Goal: Answer question/provide support

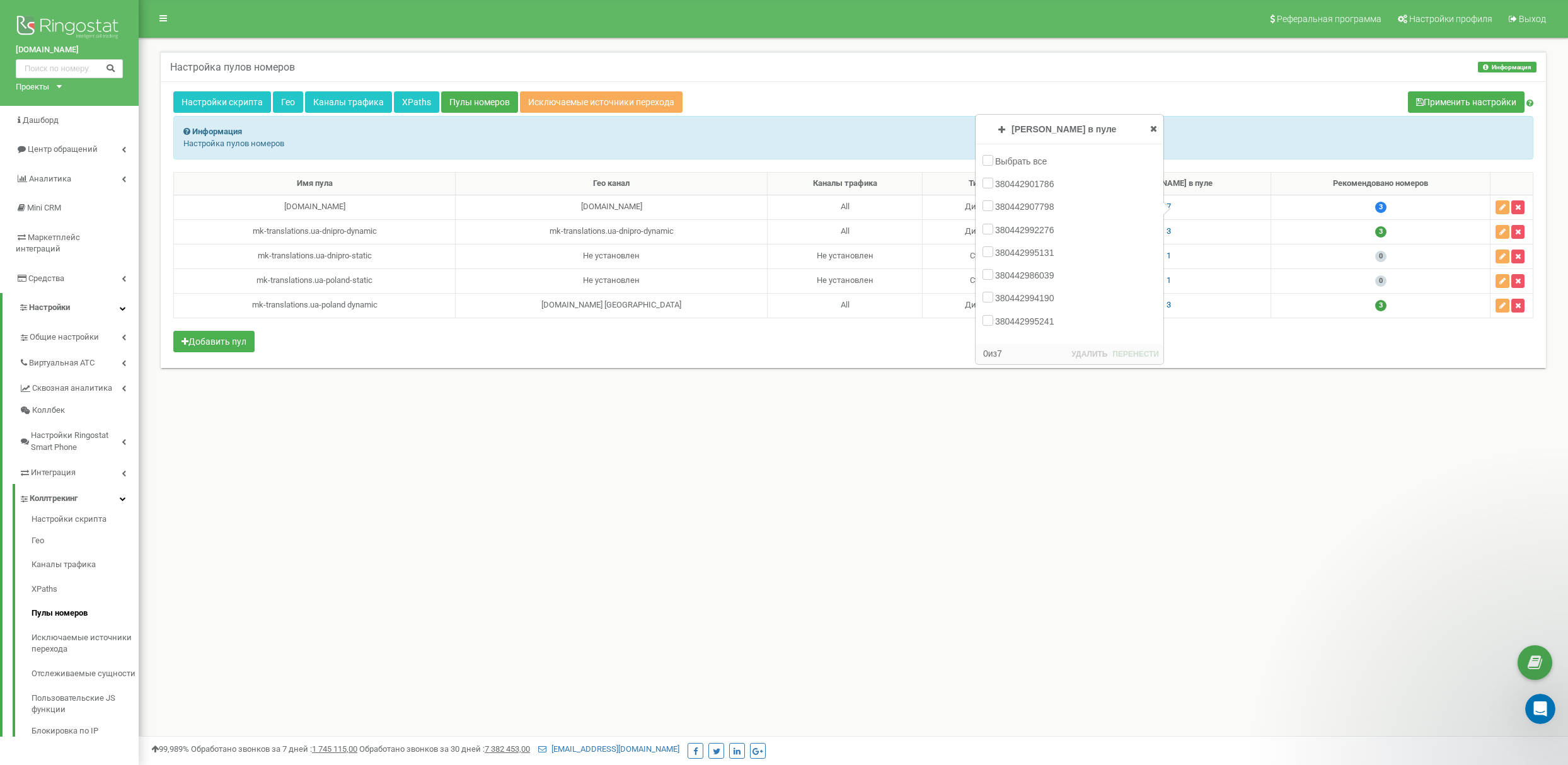
click at [805, 503] on div "Реферальная программа Настройки профиля Выход Настройка пулов номеров Информаци…" at bounding box center [853, 378] width 1430 height 756
click at [1155, 126] on icon at bounding box center [1153, 128] width 7 height 9
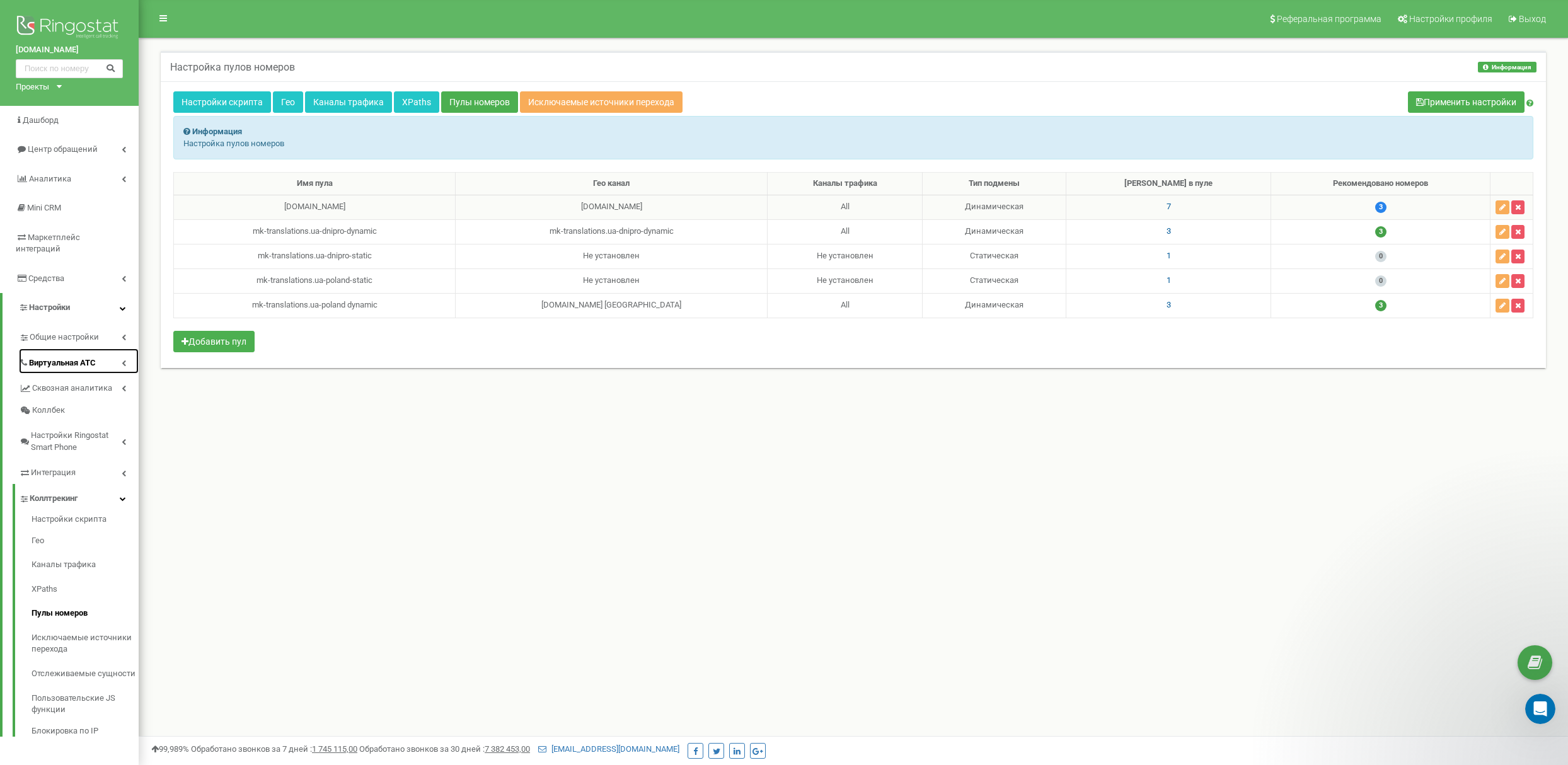
click at [68, 356] on link "Виртуальная АТС" at bounding box center [78, 361] width 119 height 26
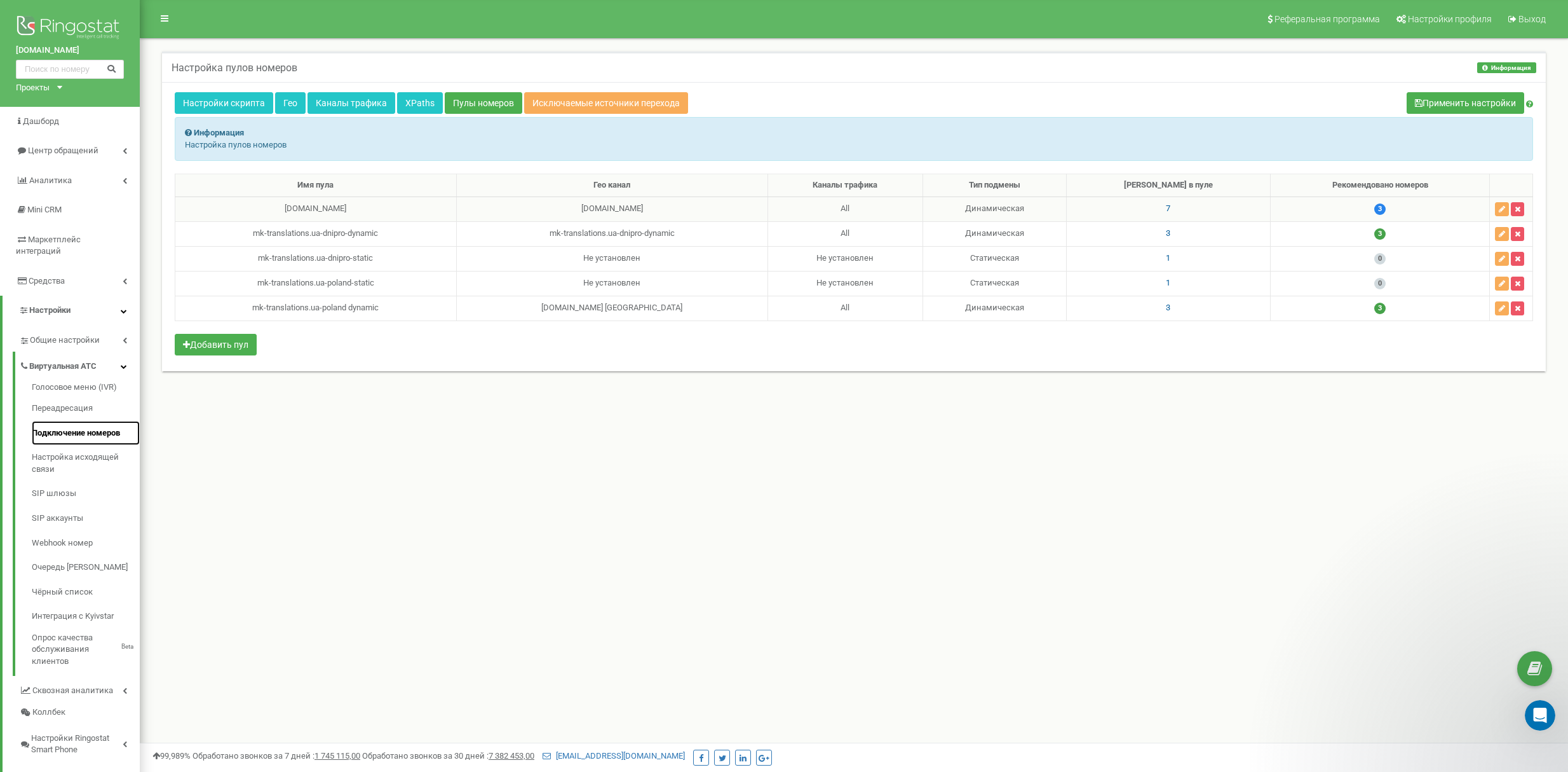
click at [66, 421] on link "Подключение номеров" at bounding box center [86, 433] width 108 height 25
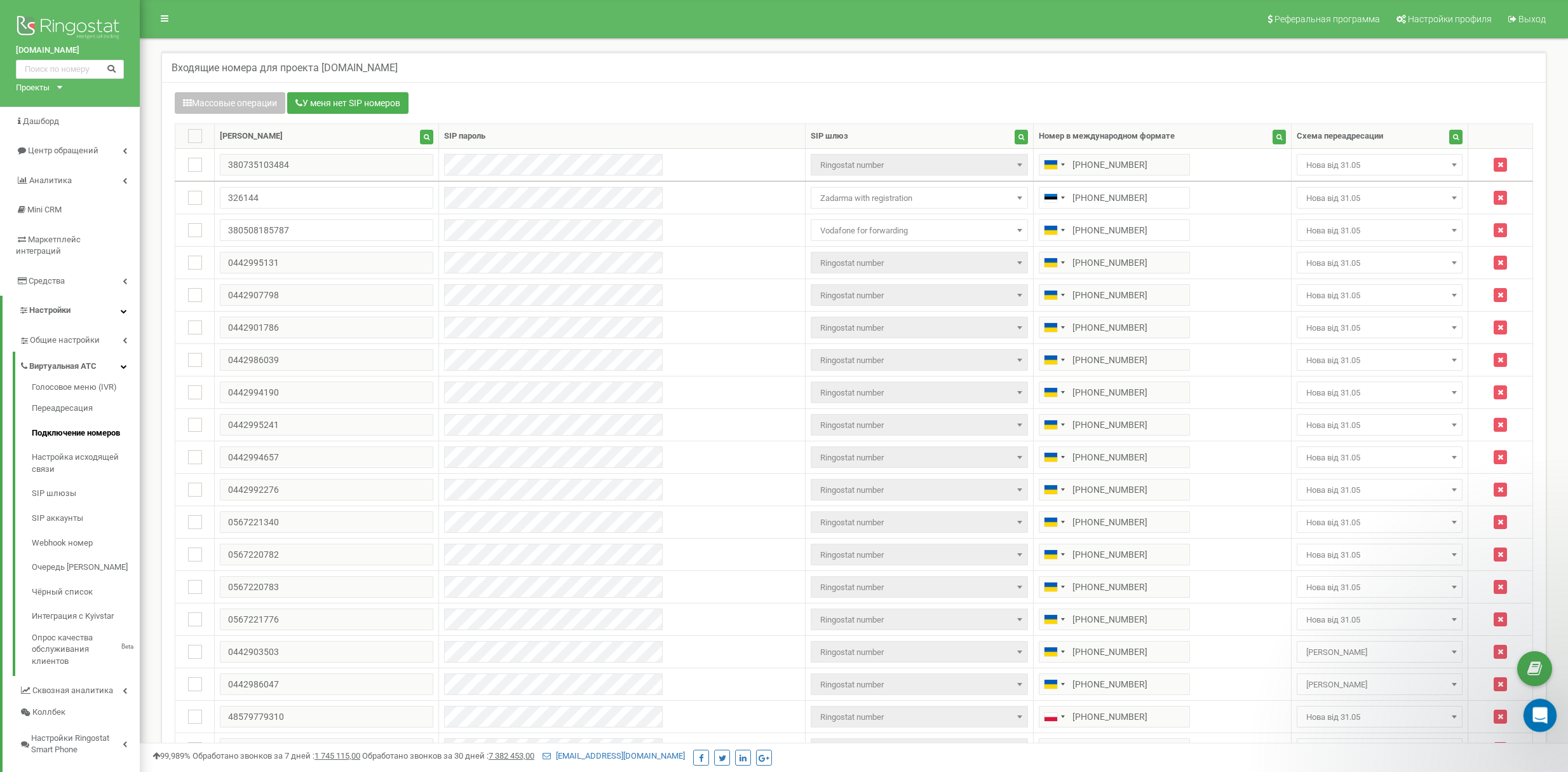
click at [1540, 721] on icon "Відкрити програму для спілкування Intercom" at bounding box center [1538, 713] width 21 height 21
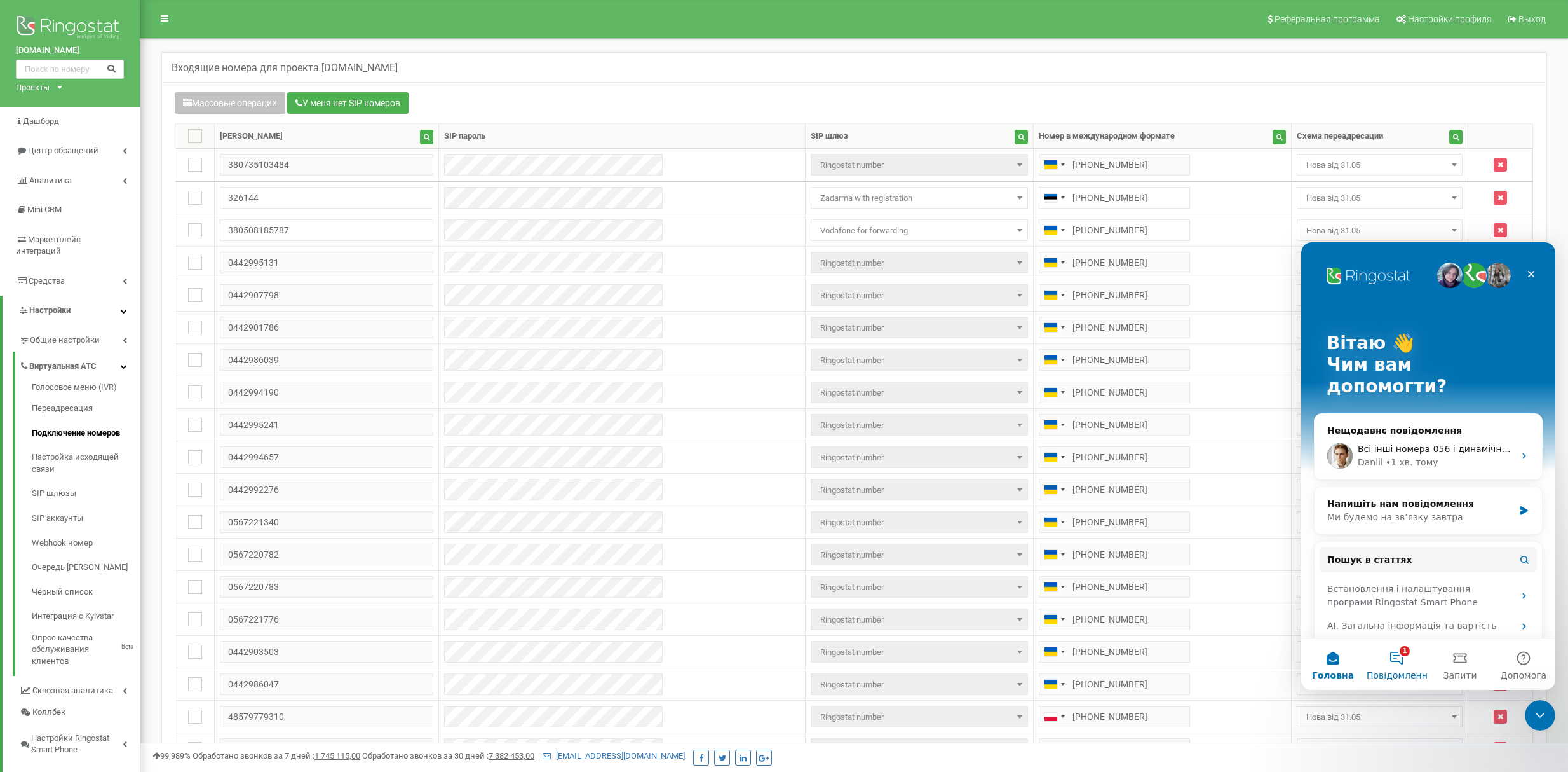
click at [1400, 666] on button "1 Повідомлення" at bounding box center [1396, 664] width 63 height 51
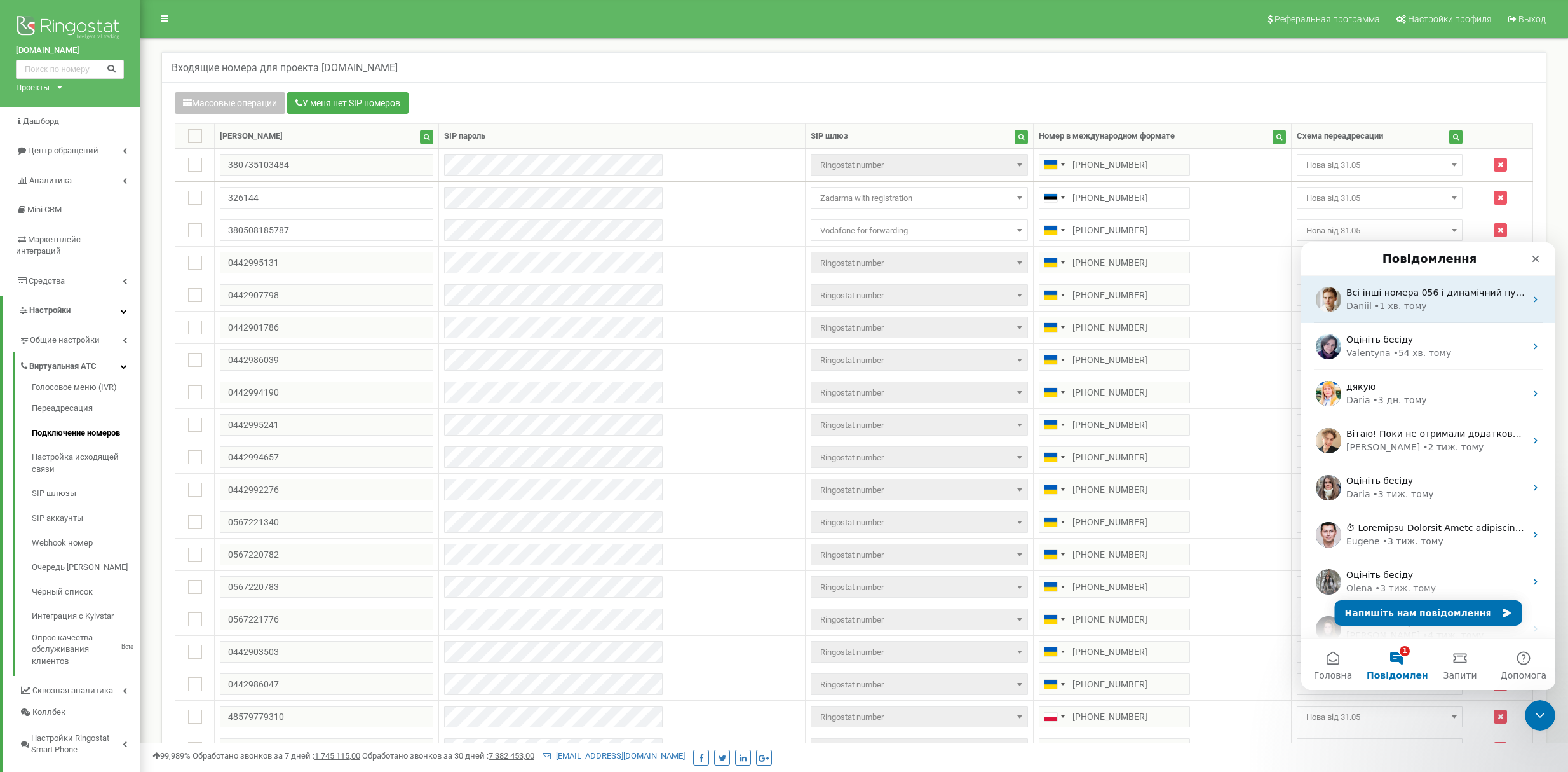
click at [1426, 311] on div "Daniil • 1 хв. тому" at bounding box center [1436, 306] width 179 height 14
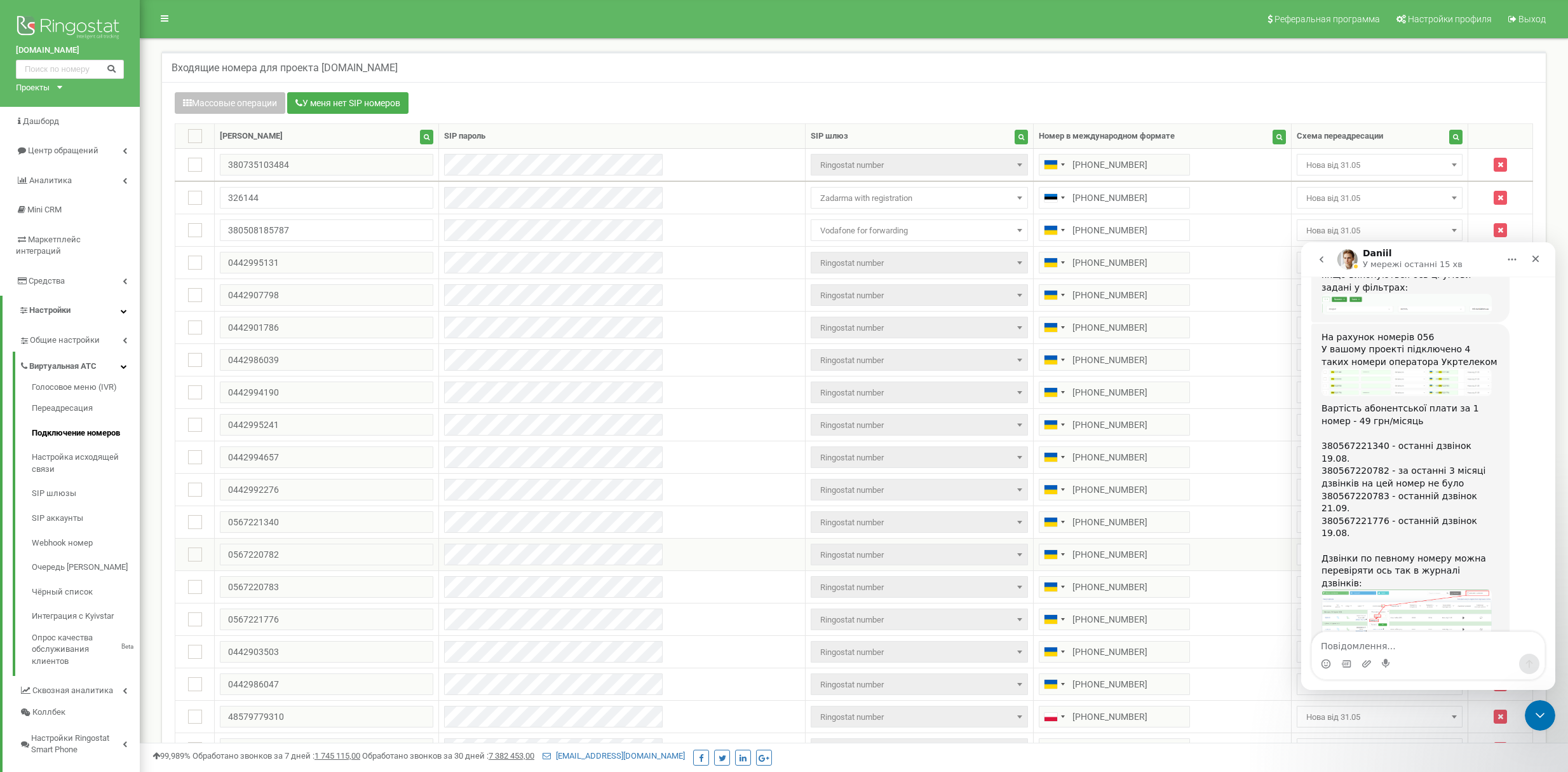
scroll to position [85, 0]
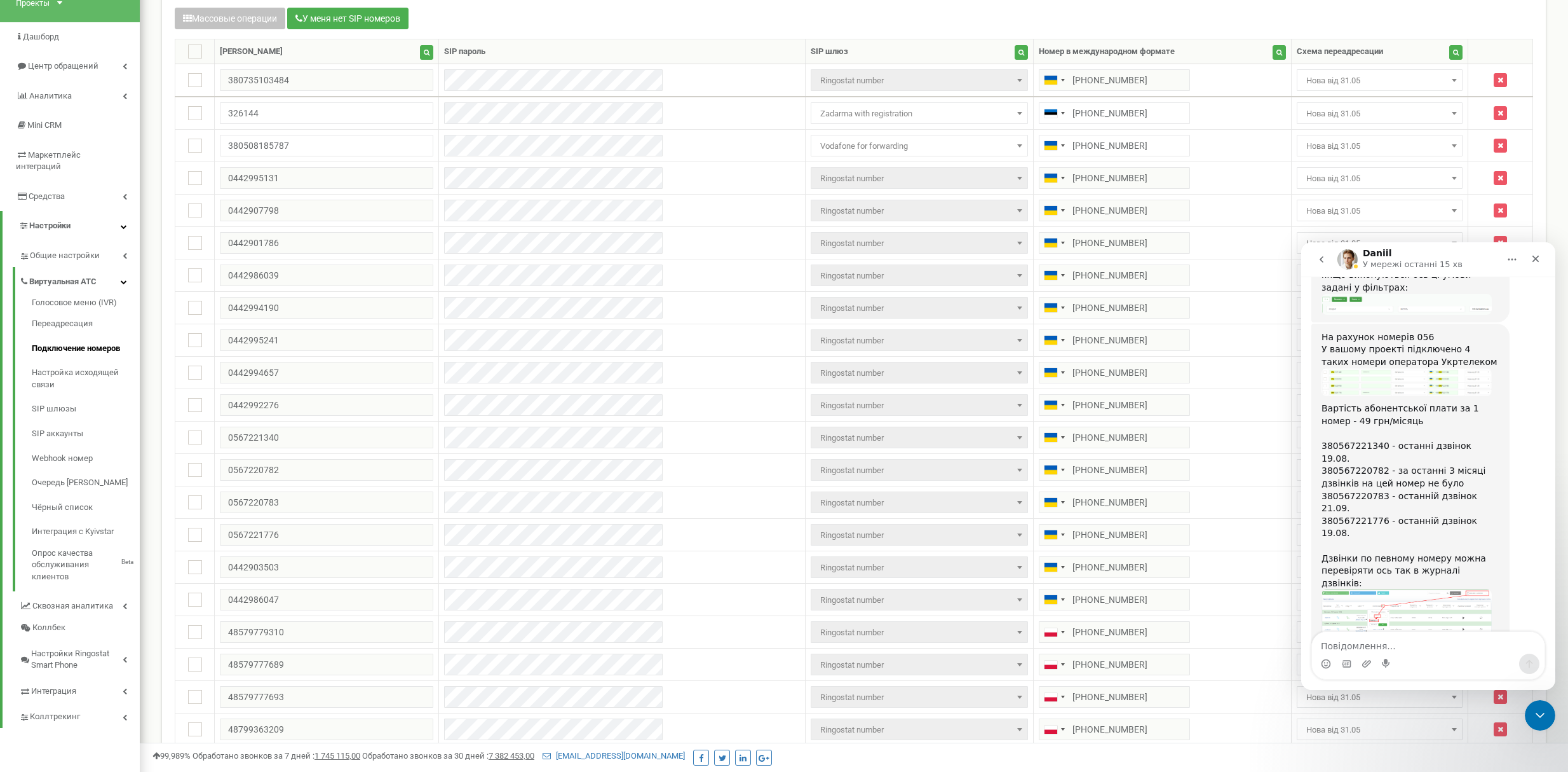
click at [1464, 644] on textarea "Повідомлення..." at bounding box center [1427, 642] width 232 height 22
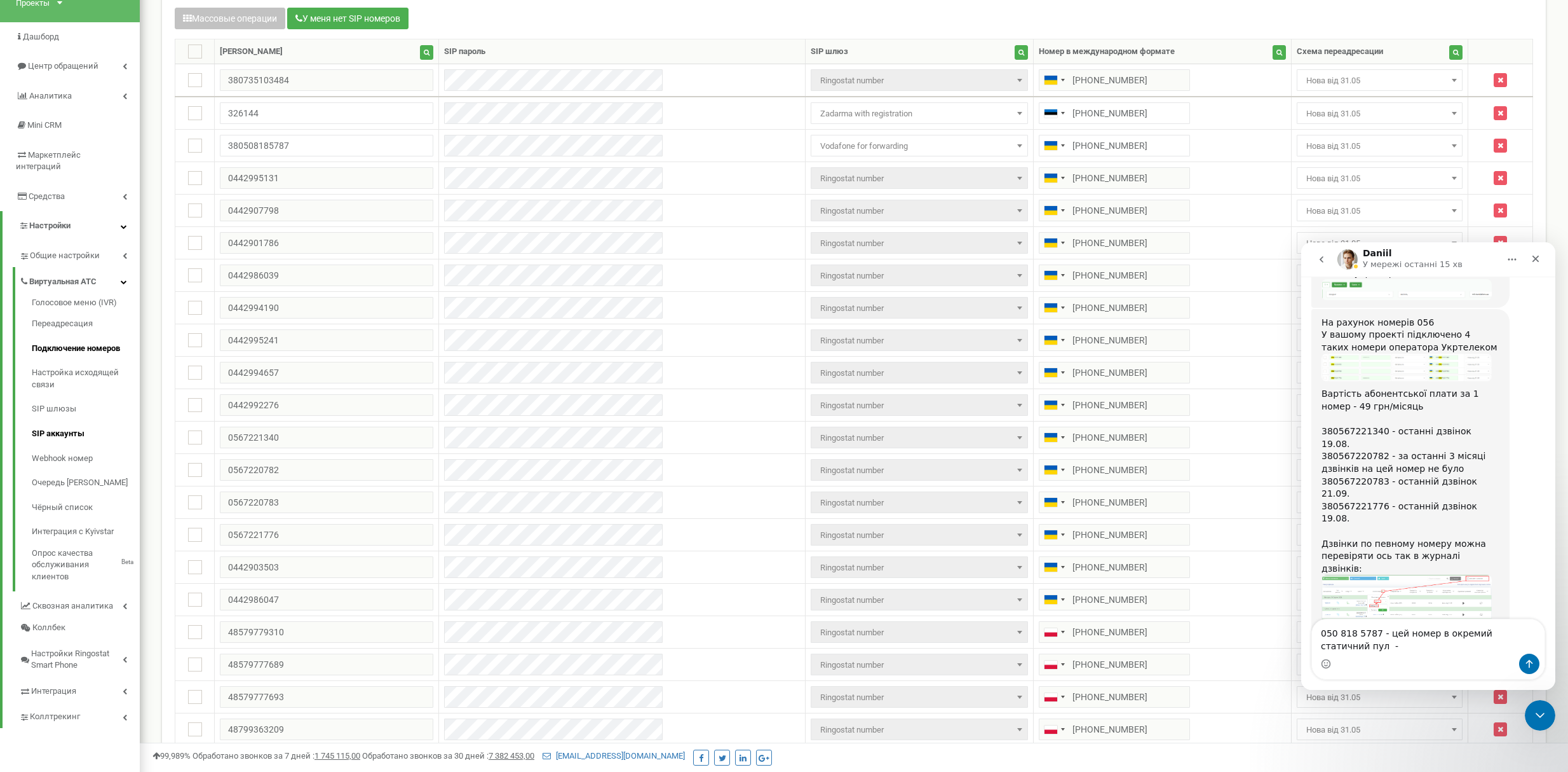
scroll to position [169, 0]
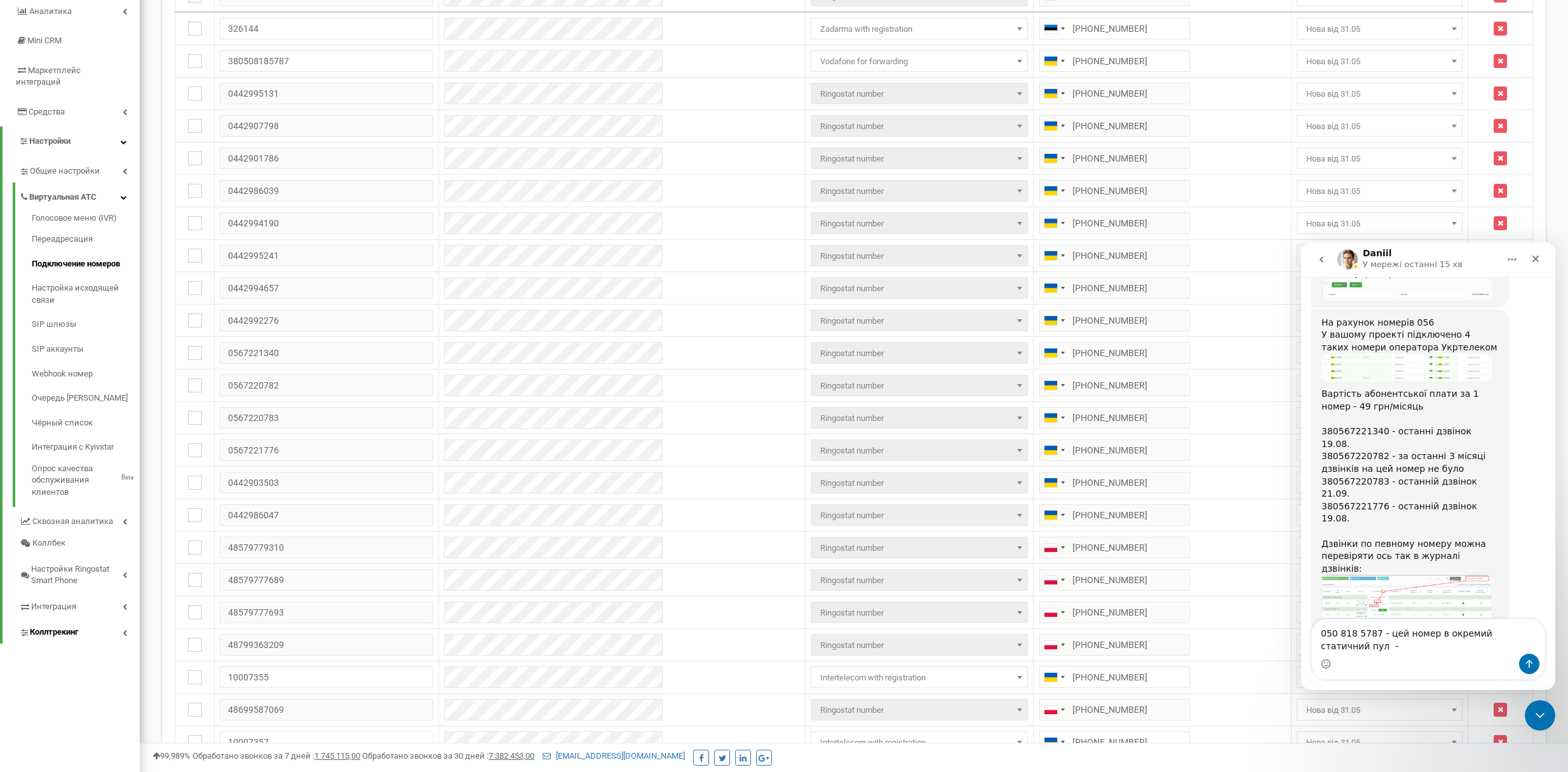
type textarea "050 818 5787 - цей номер в окремий статичний пул -"
click at [51, 626] on span "Коллтрекинг" at bounding box center [54, 631] width 49 height 12
click at [49, 440] on link "Пулы номеров" at bounding box center [86, 449] width 108 height 25
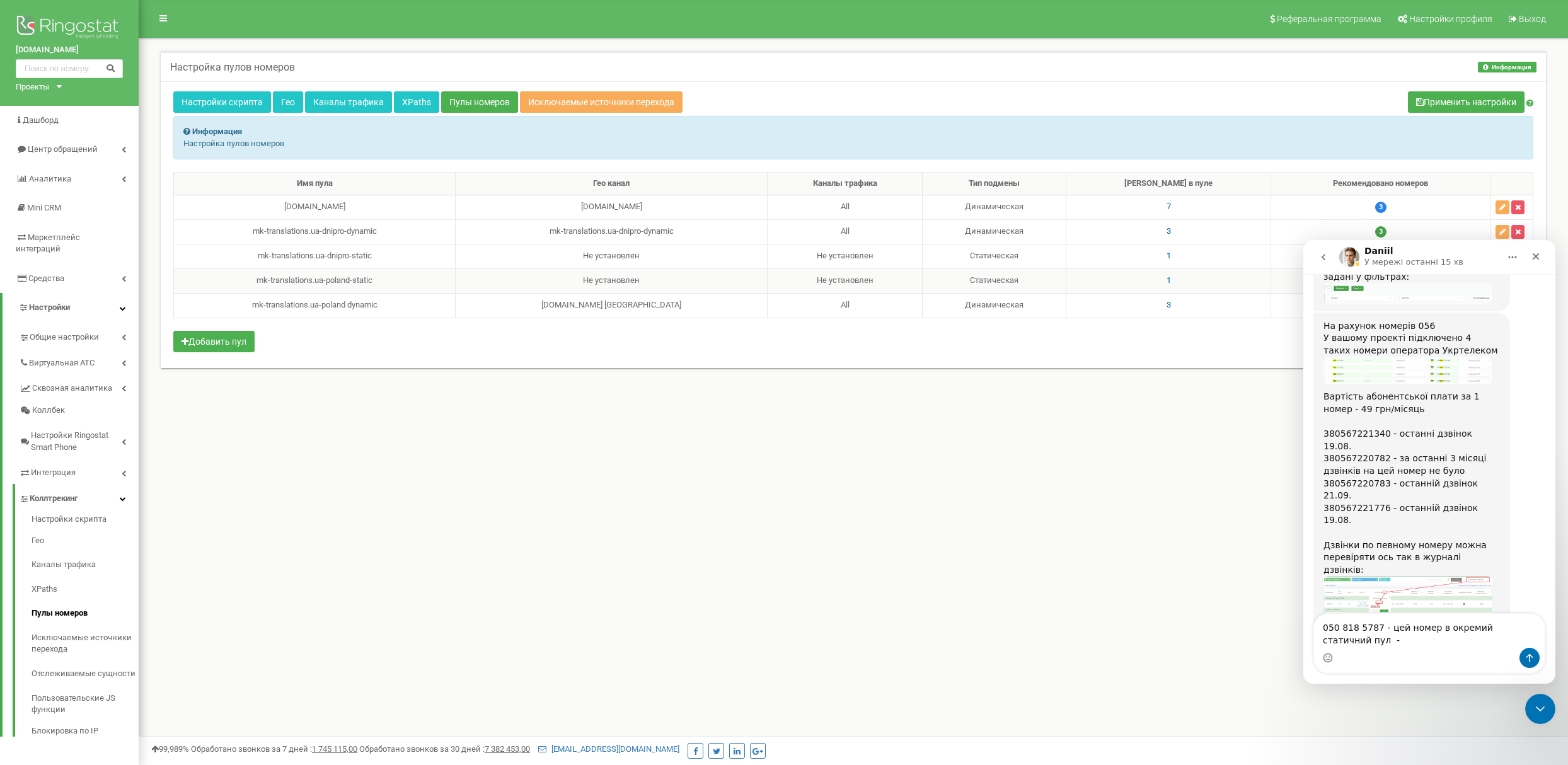
scroll to position [6321, 0]
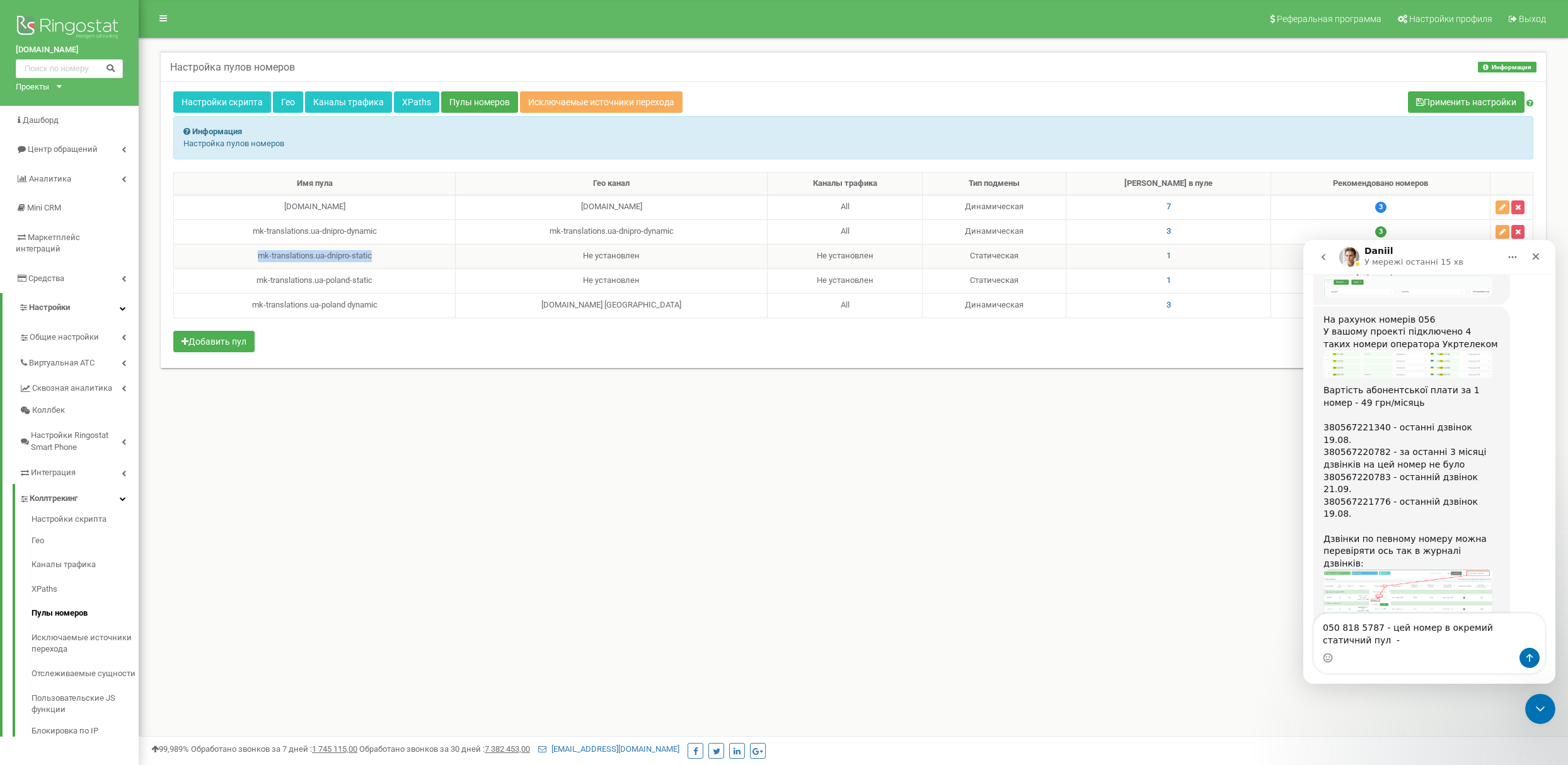
drag, startPoint x: 388, startPoint y: 257, endPoint x: 265, endPoint y: 265, distance: 123.3
click at [265, 265] on td "mk-translations.ua-dnipro-static" at bounding box center [314, 256] width 282 height 25
copy div "mk-translations.ua-dnipro-static"
click at [1411, 638] on textarea "050 818 5787 - цей номер в окремий статичний пул -" at bounding box center [1429, 630] width 231 height 34
paste textarea "mk-translations.ua-dnipro-static"
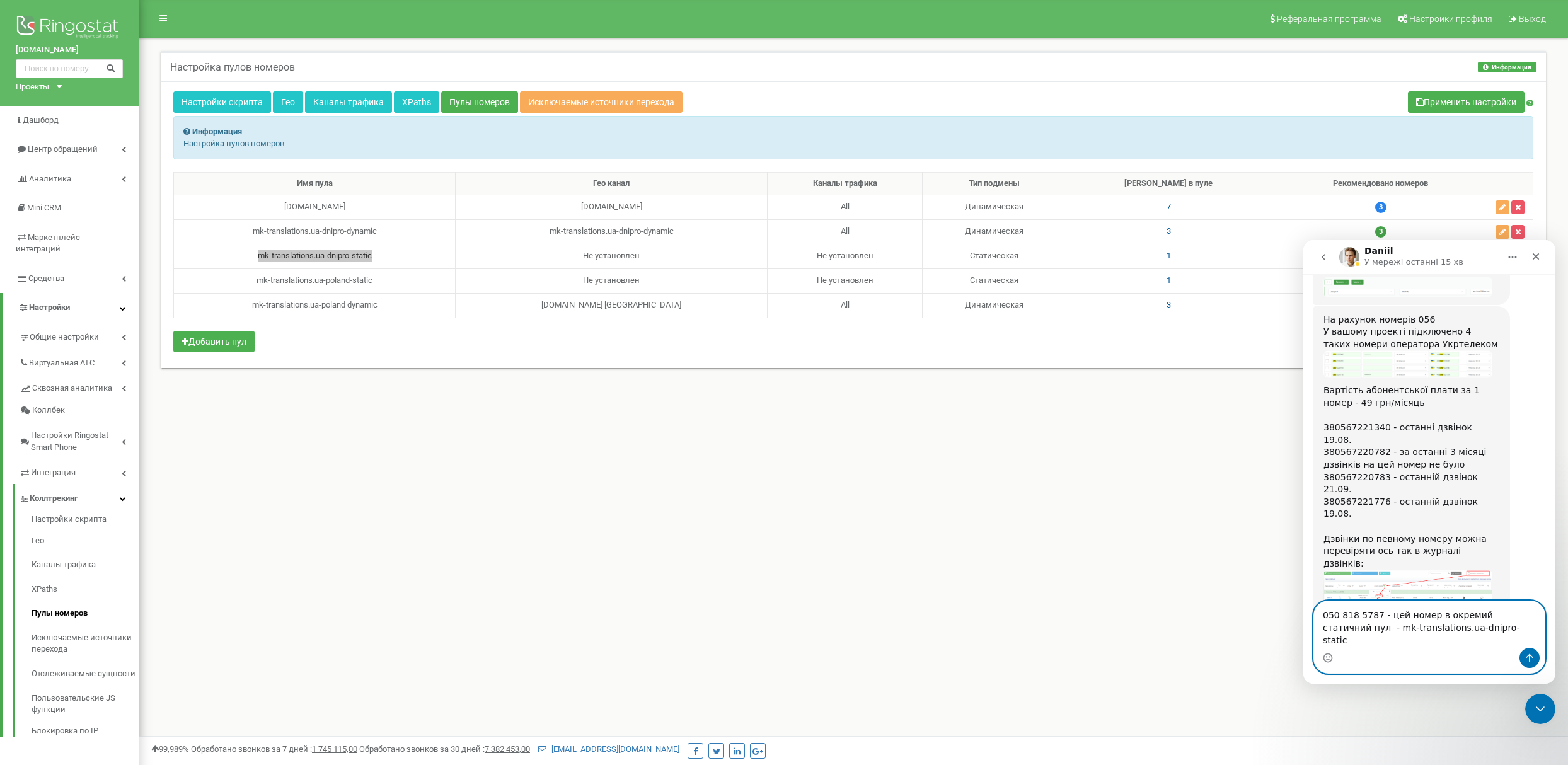
drag, startPoint x: 1403, startPoint y: 638, endPoint x: 1428, endPoint y: 639, distance: 25.0
click at [1428, 639] on textarea "050 818 5787 - цей номер в окремий статичний пул - mk-translations.ua-dnipro-st…" at bounding box center [1429, 624] width 231 height 46
paste textarea "business"
click at [1433, 637] on textarea "050 818 5787 - цей номер в окремий статичний пул - mk-translations.ua-googlebus…" at bounding box center [1429, 624] width 231 height 46
type textarea "050 818 5787 - цей номер в окремий статичний пул - mk-translations.ua-google-bu…"
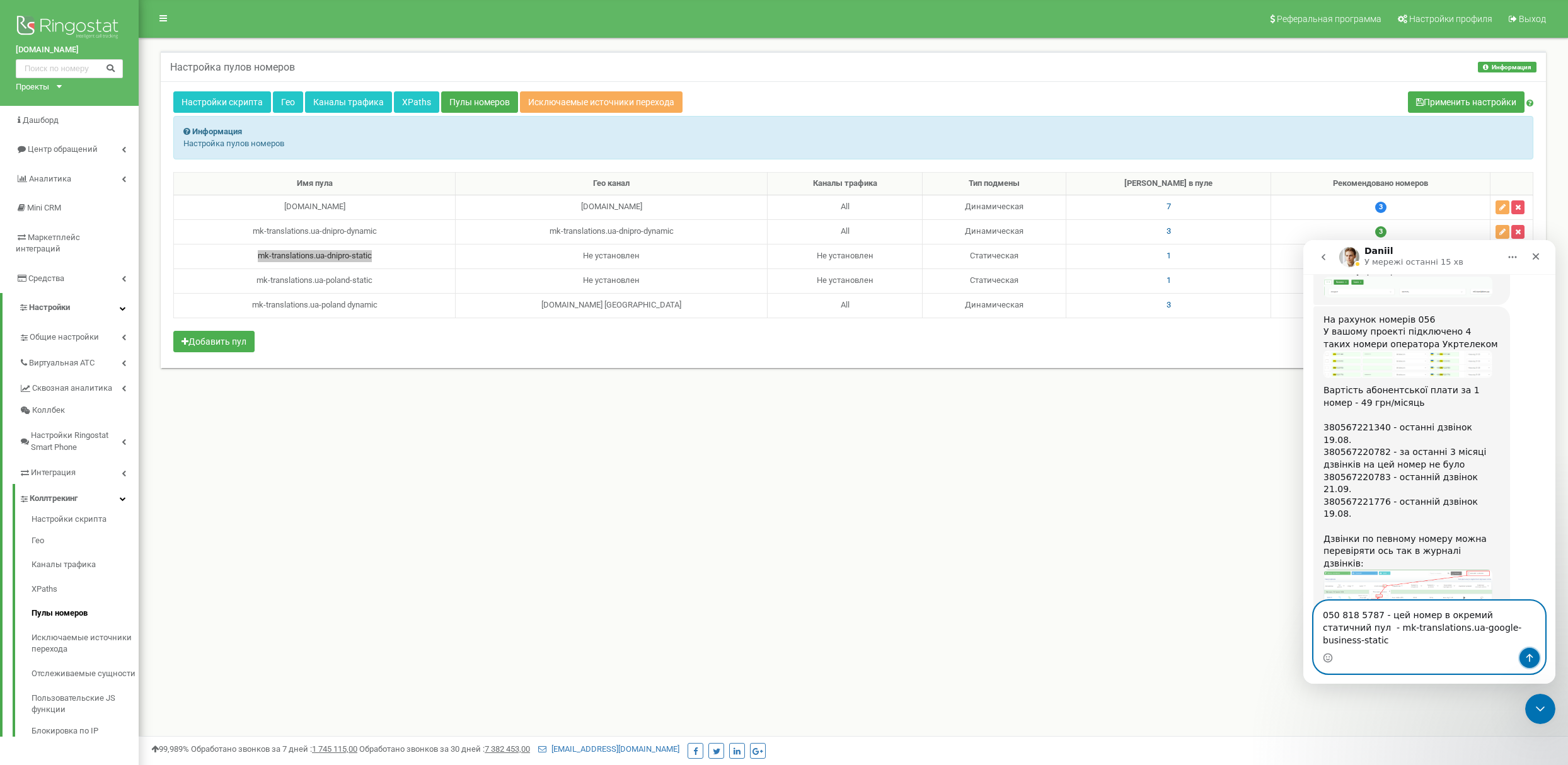
click at [1531, 657] on icon "Надіслати повідомлення…" at bounding box center [1529, 658] width 10 height 10
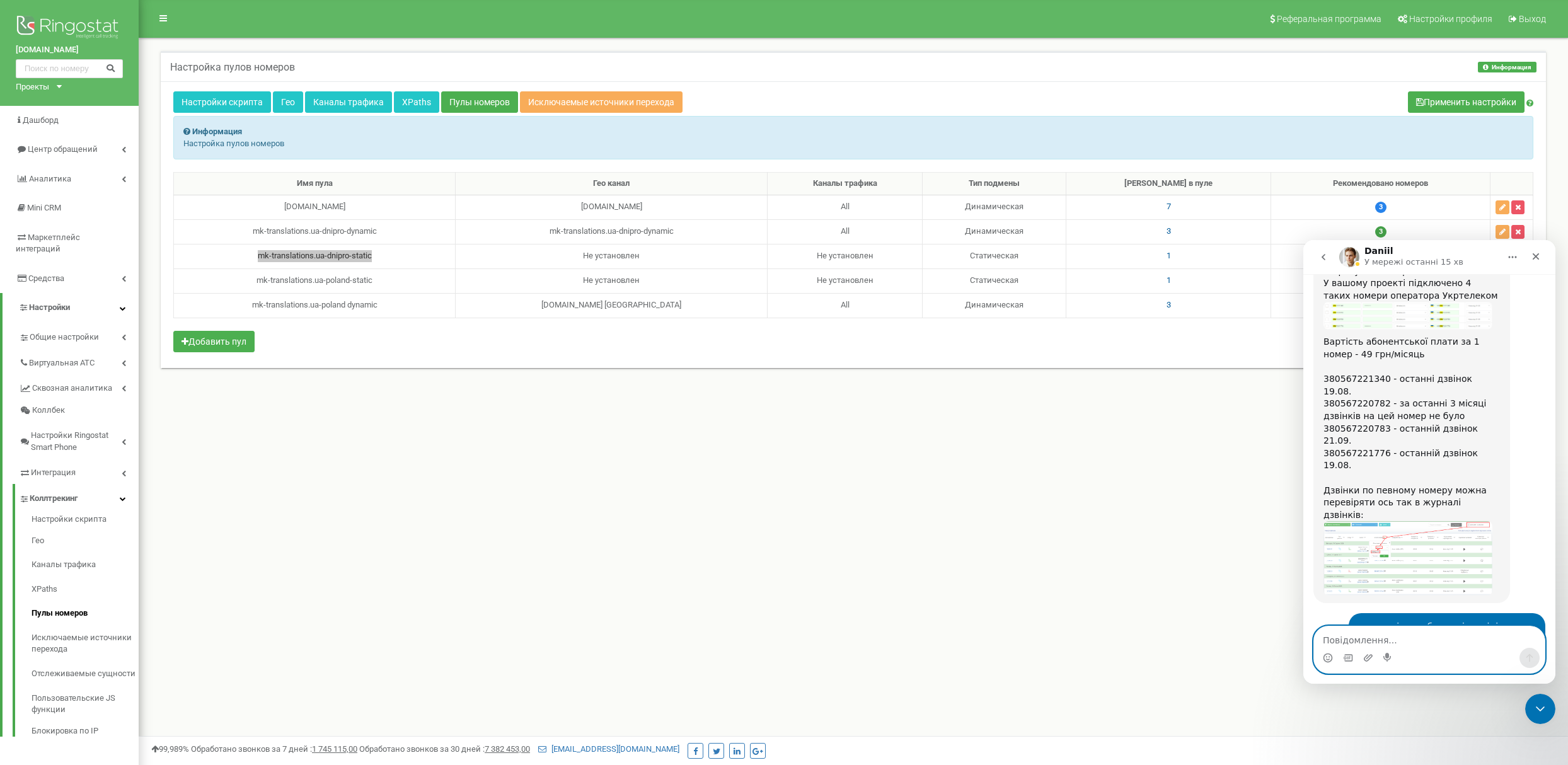
scroll to position [6370, 0]
click at [1407, 638] on textarea "Повідомлення..." at bounding box center [1429, 637] width 231 height 22
type textarea "n"
type textarea "так, а і залишаємо його там 1"
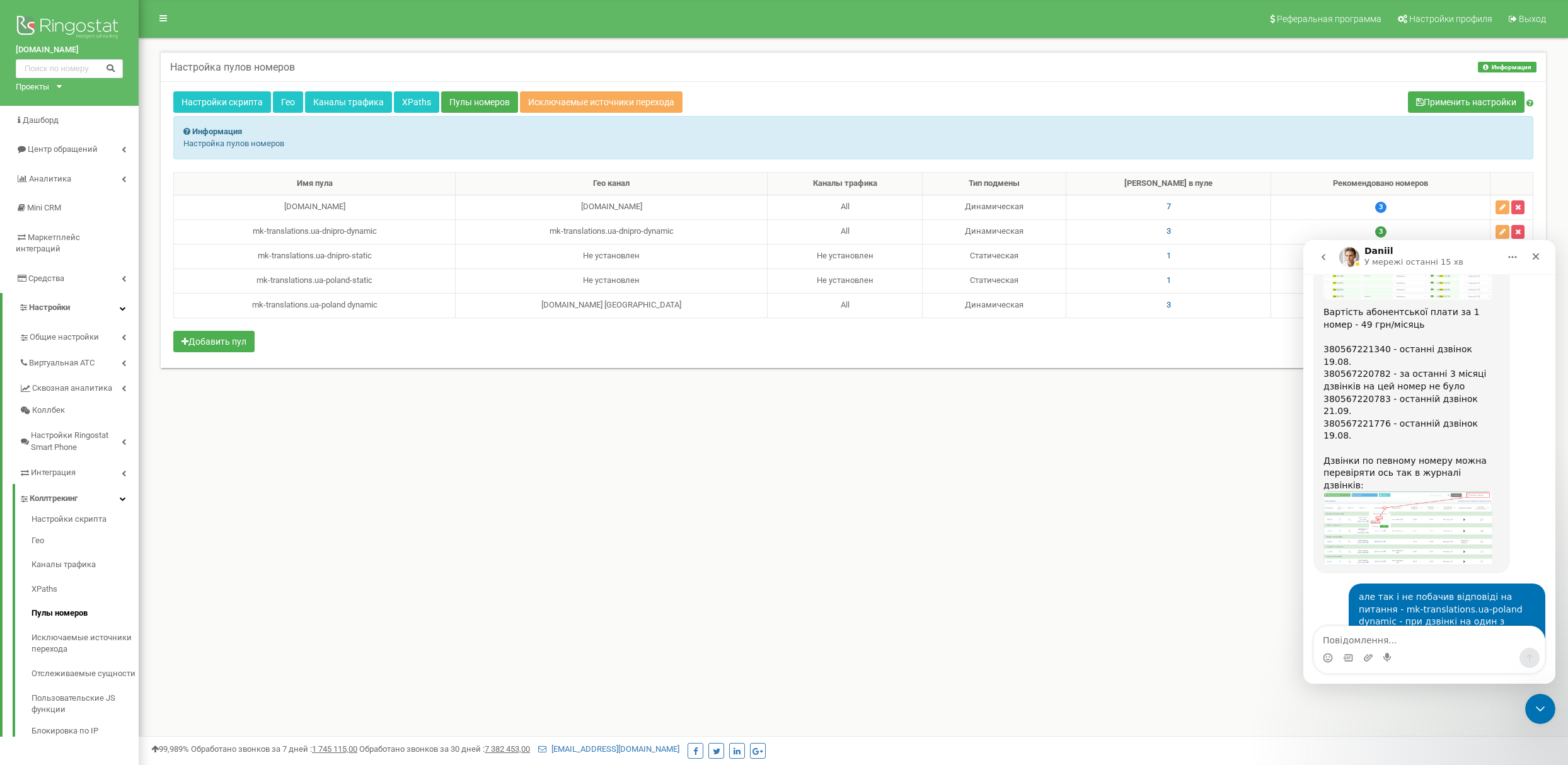
click at [516, 520] on div "Реферальная программа Настройки профиля Выход Настройка пулов номеров Информаци…" at bounding box center [853, 378] width 1430 height 756
click at [1171, 258] on span "1" at bounding box center [1168, 255] width 5 height 9
click at [1051, 527] on div "Реферальная программа Настройки профиля Выход Настройка пулов номеров Информаци…" at bounding box center [853, 378] width 1430 height 756
click at [1153, 182] on icon at bounding box center [1153, 179] width 7 height 9
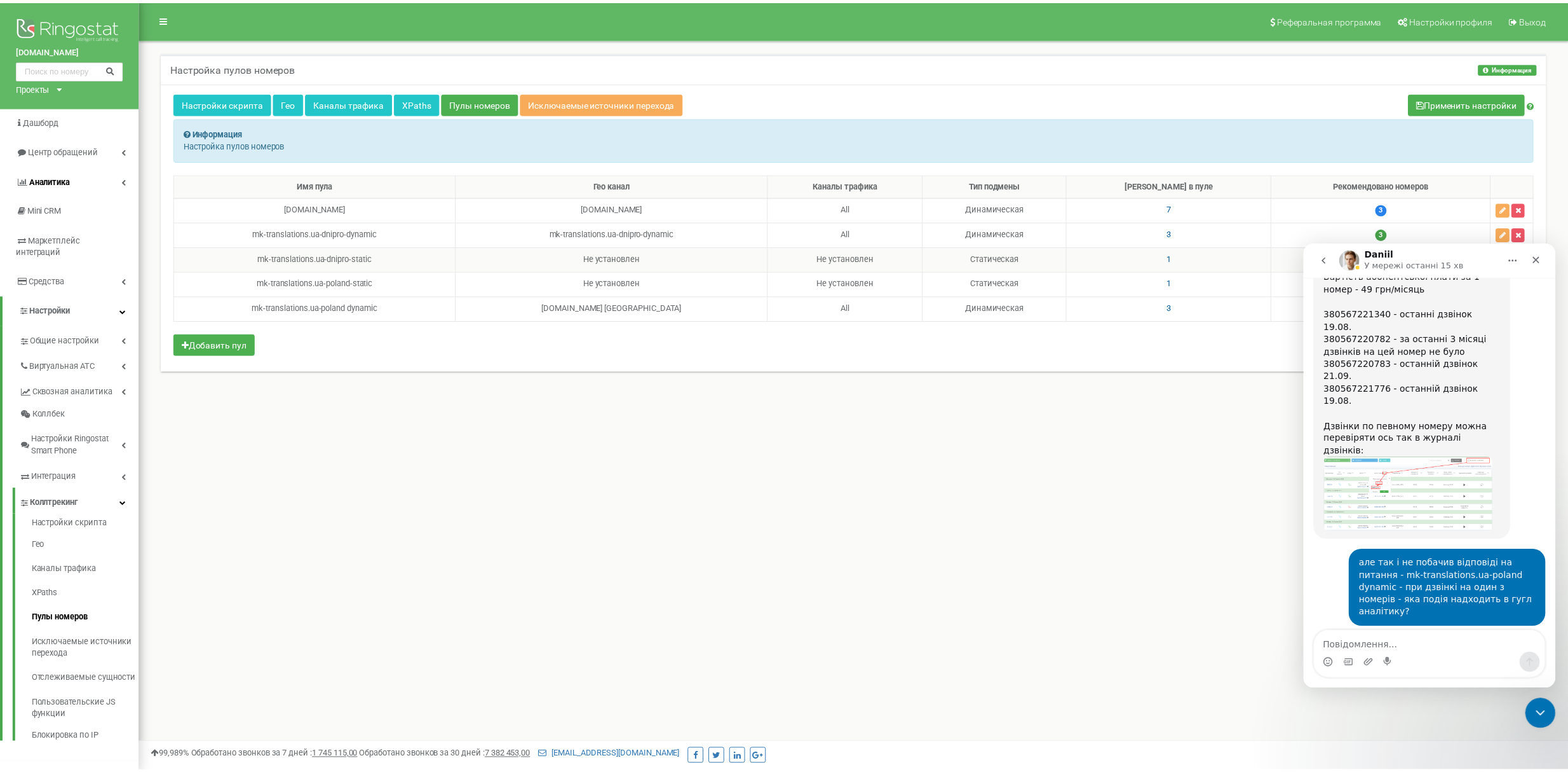
scroll to position [6496, 0]
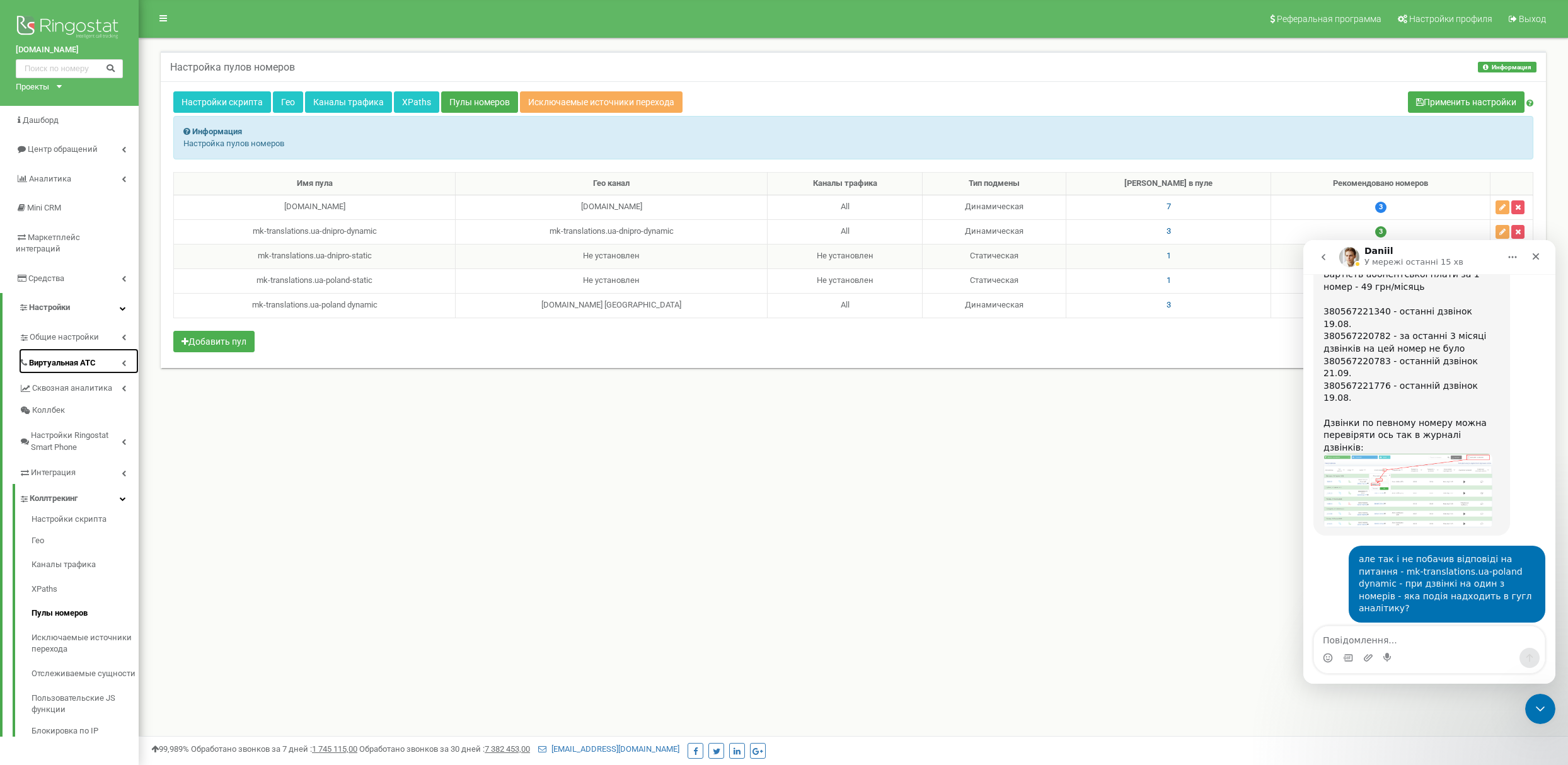
click at [34, 357] on span "Виртуальная АТС" at bounding box center [62, 362] width 67 height 12
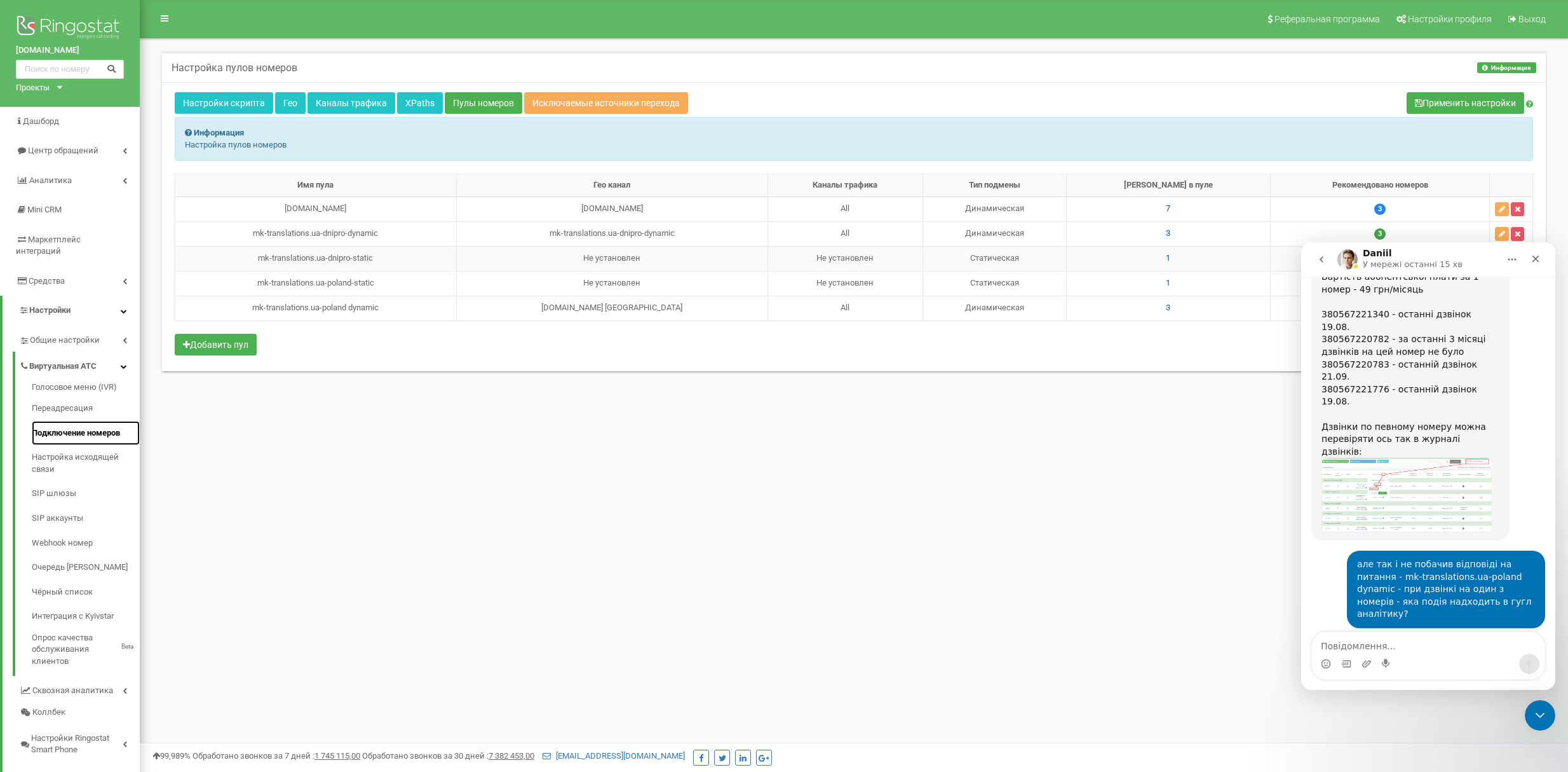
click at [54, 426] on link "Подключение номеров" at bounding box center [86, 433] width 108 height 25
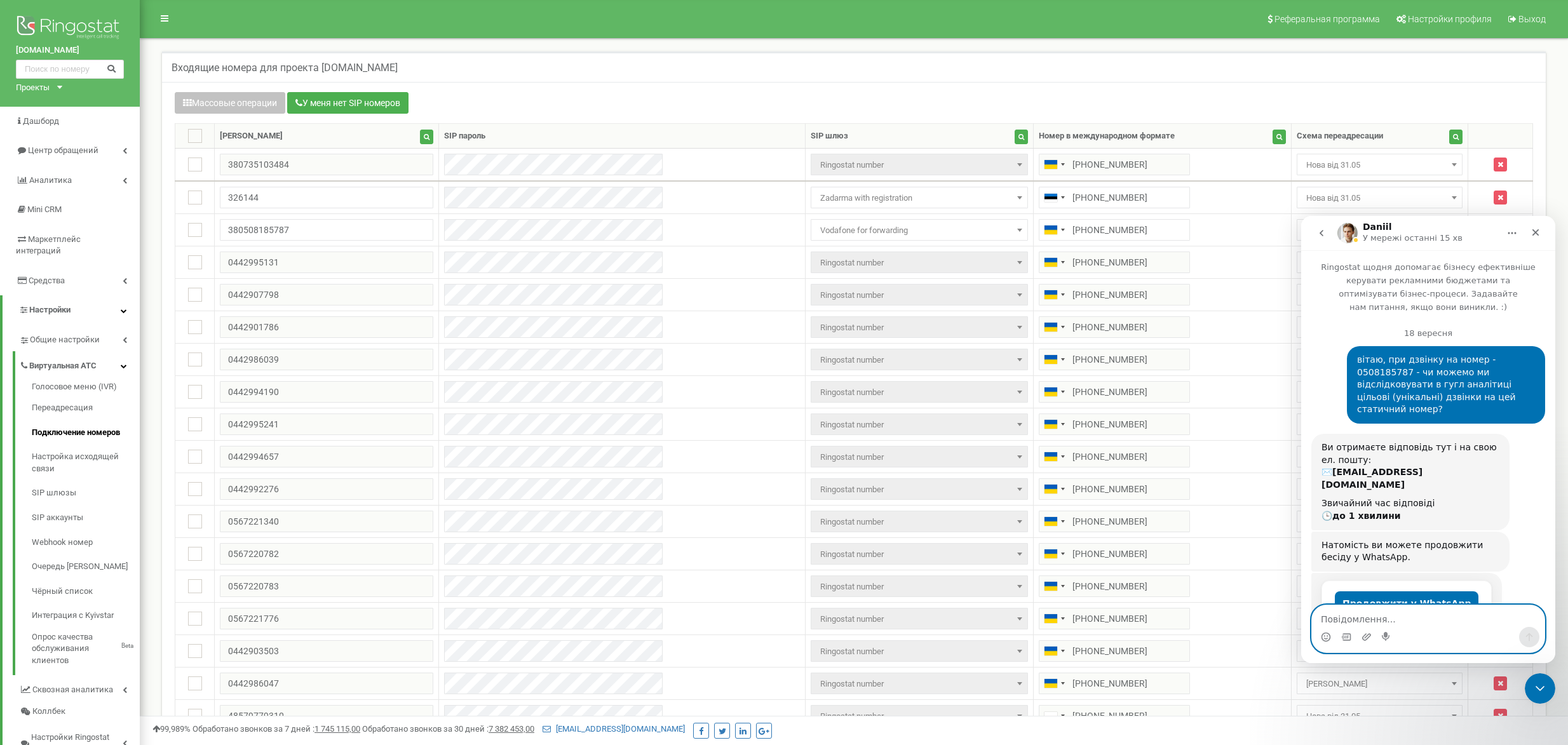
click at [1421, 619] on textarea "Повідомлення..." at bounding box center [1427, 616] width 232 height 22
click at [1416, 369] on div "вітаю, при дзвінку на номер - 0508185787 - чи можемо ми відслідковувати в гугл …" at bounding box center [1446, 385] width 178 height 62
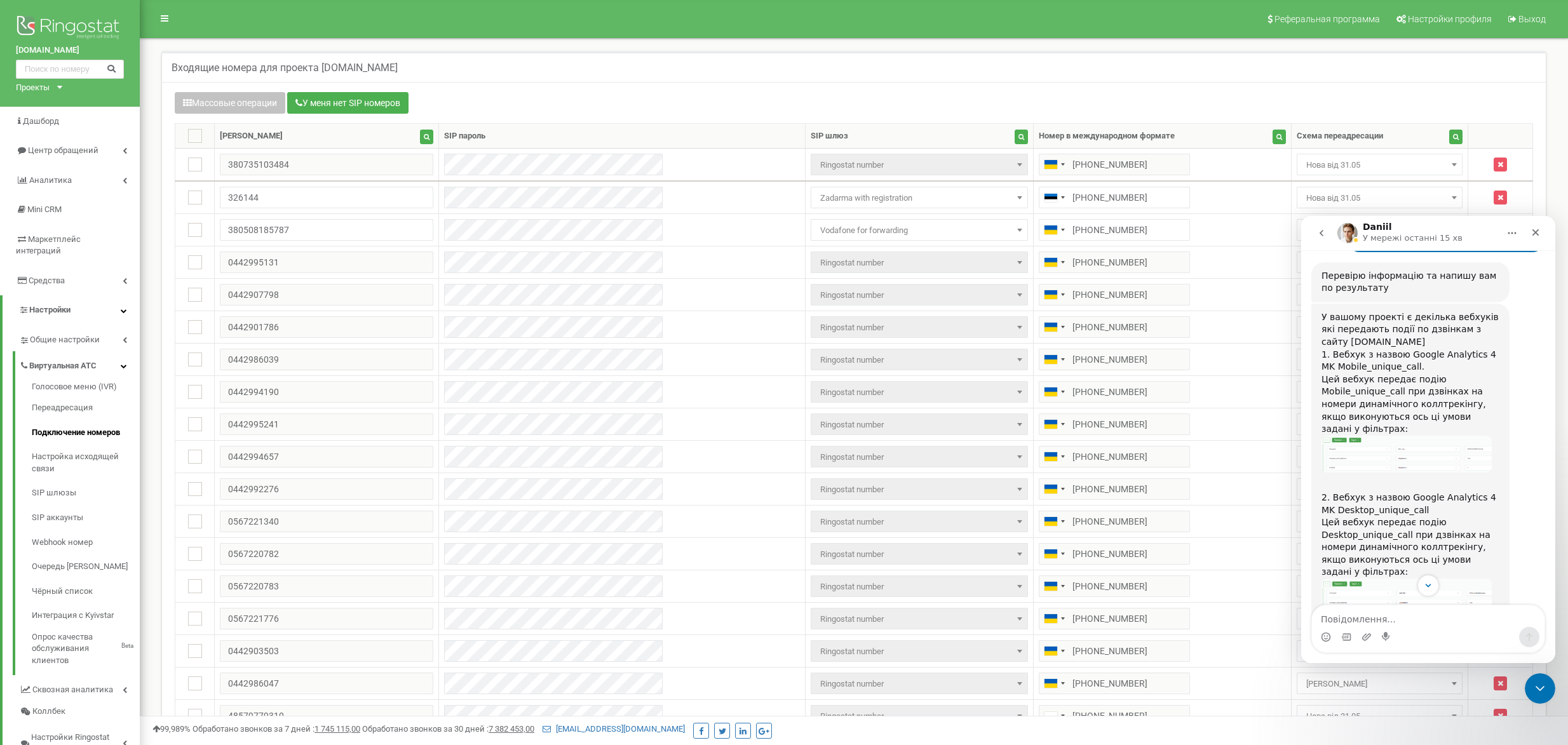
scroll to position [6492, 0]
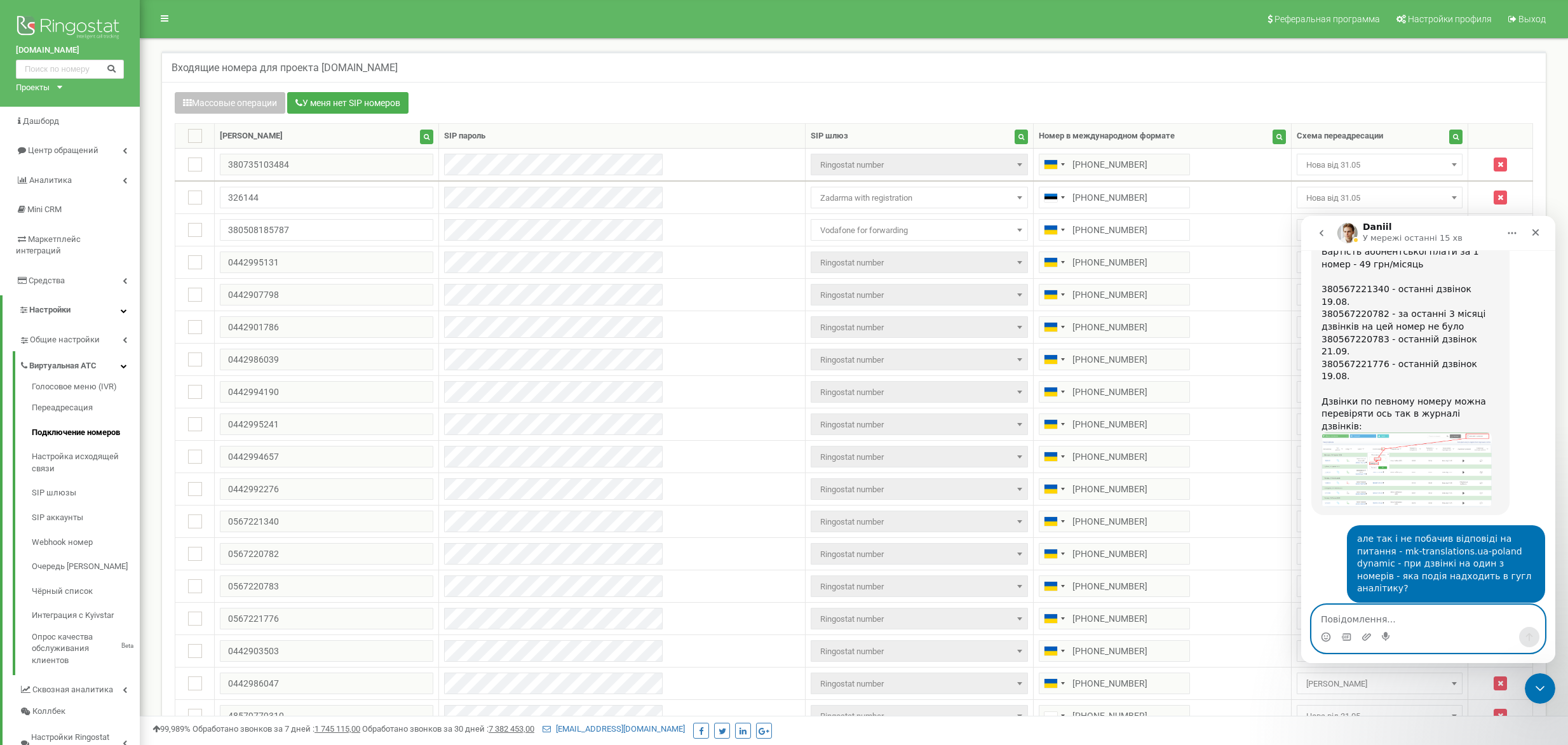
click at [1411, 623] on textarea "Повідомлення..." at bounding box center [1427, 616] width 232 height 22
paste textarea "050 818 5787"
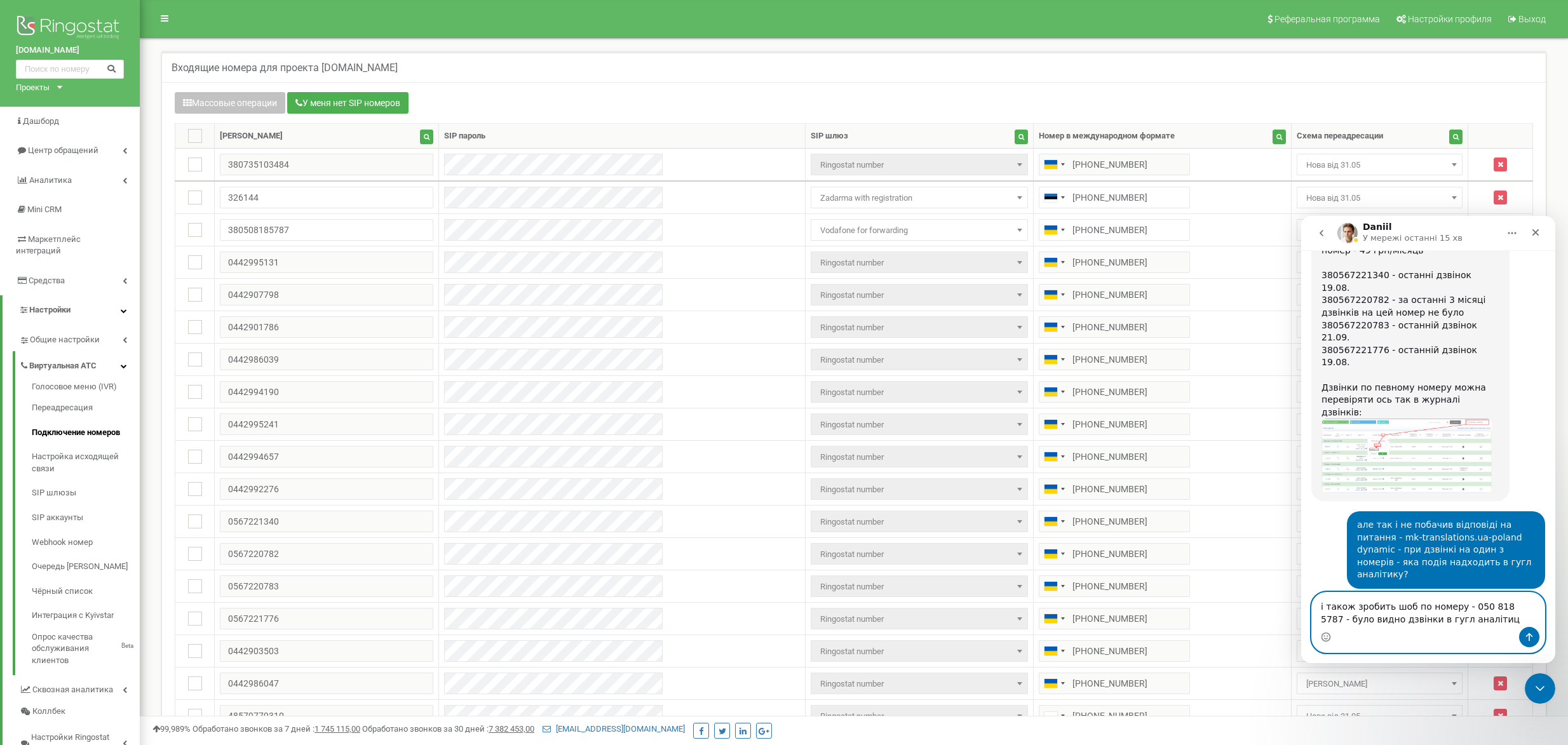
type textarea "і також зробить шоб по номеру - 050 818 5787 - було видно дзвінки в гугл аналіт…"
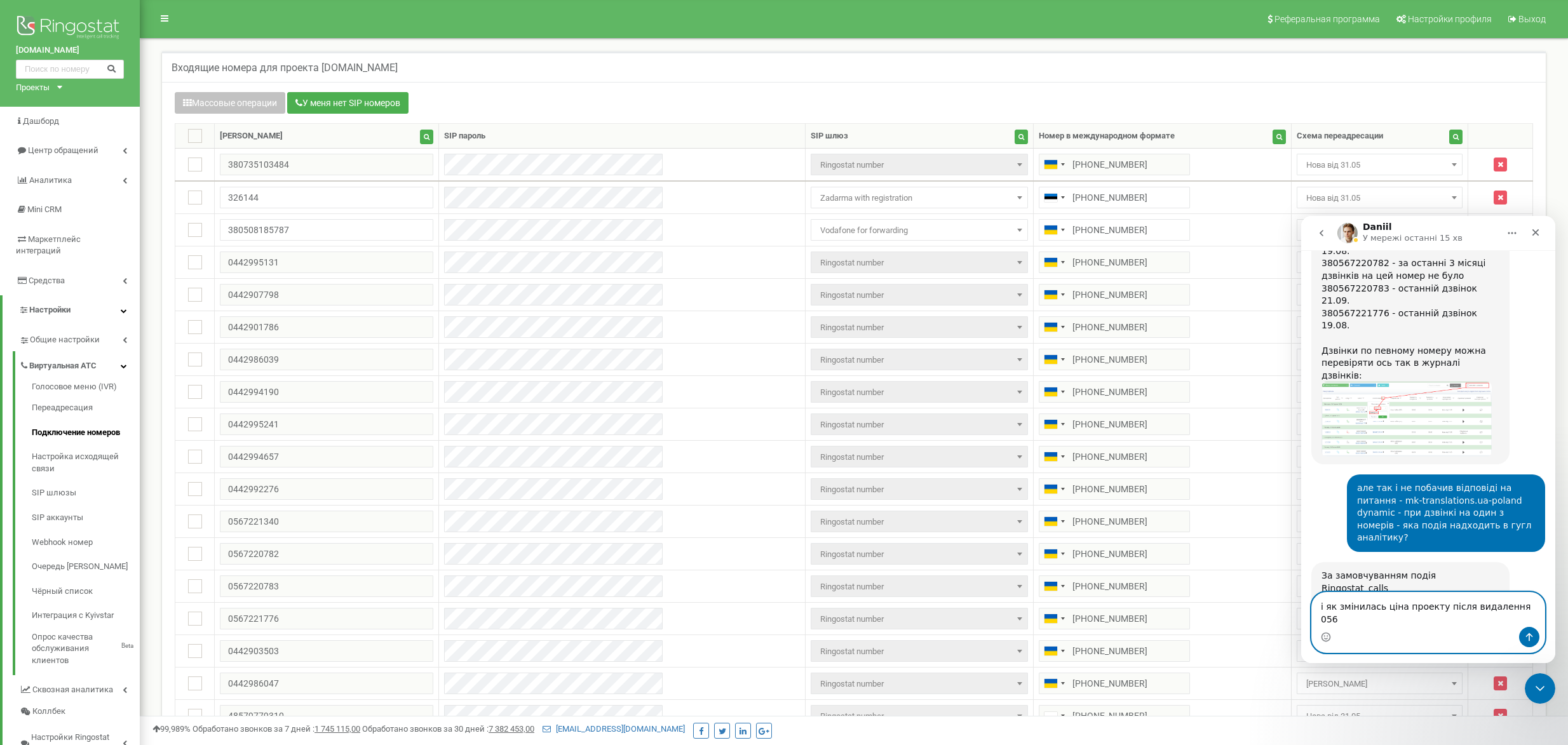
type textarea "і як змінилась ціна проекту після видалення 056"
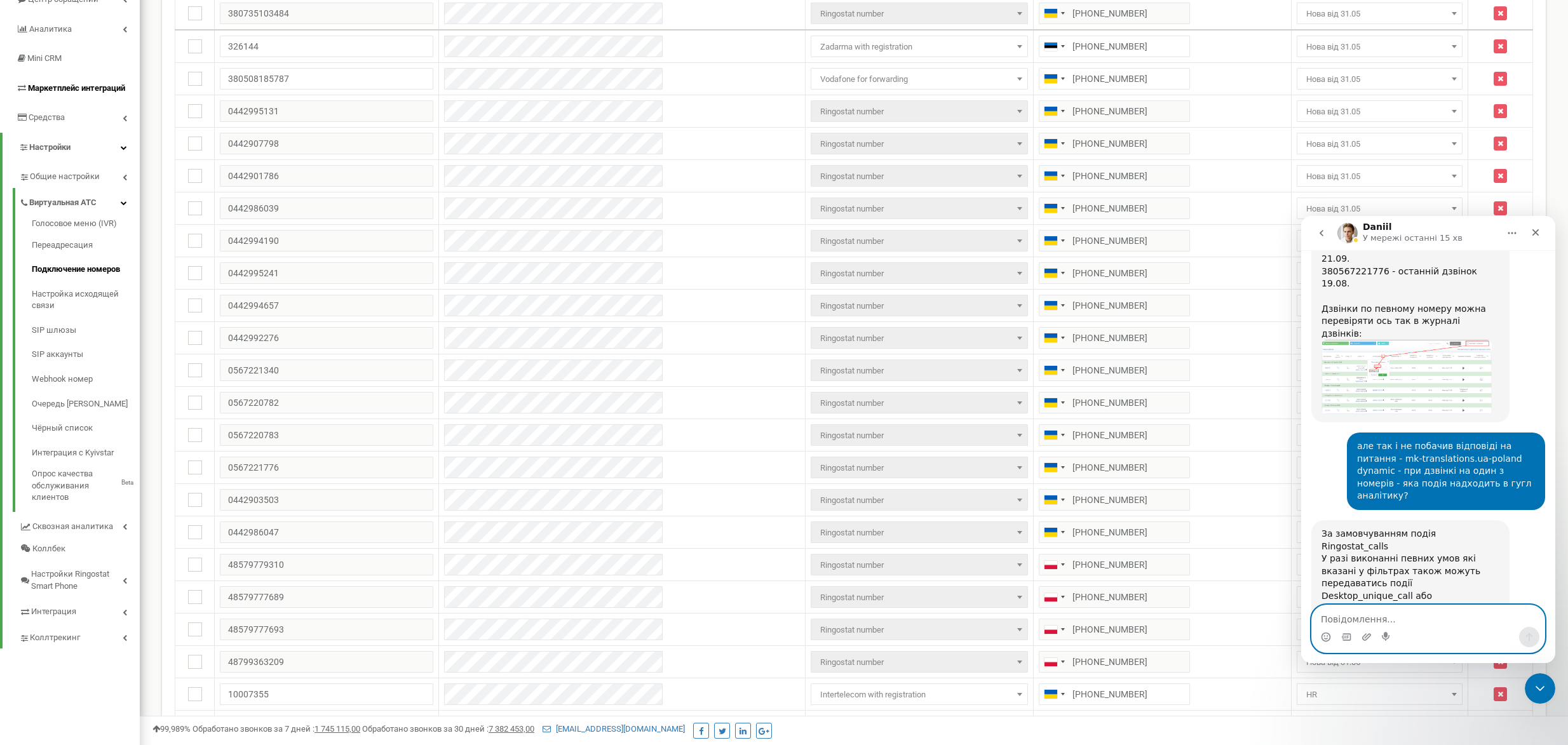
scroll to position [0, 0]
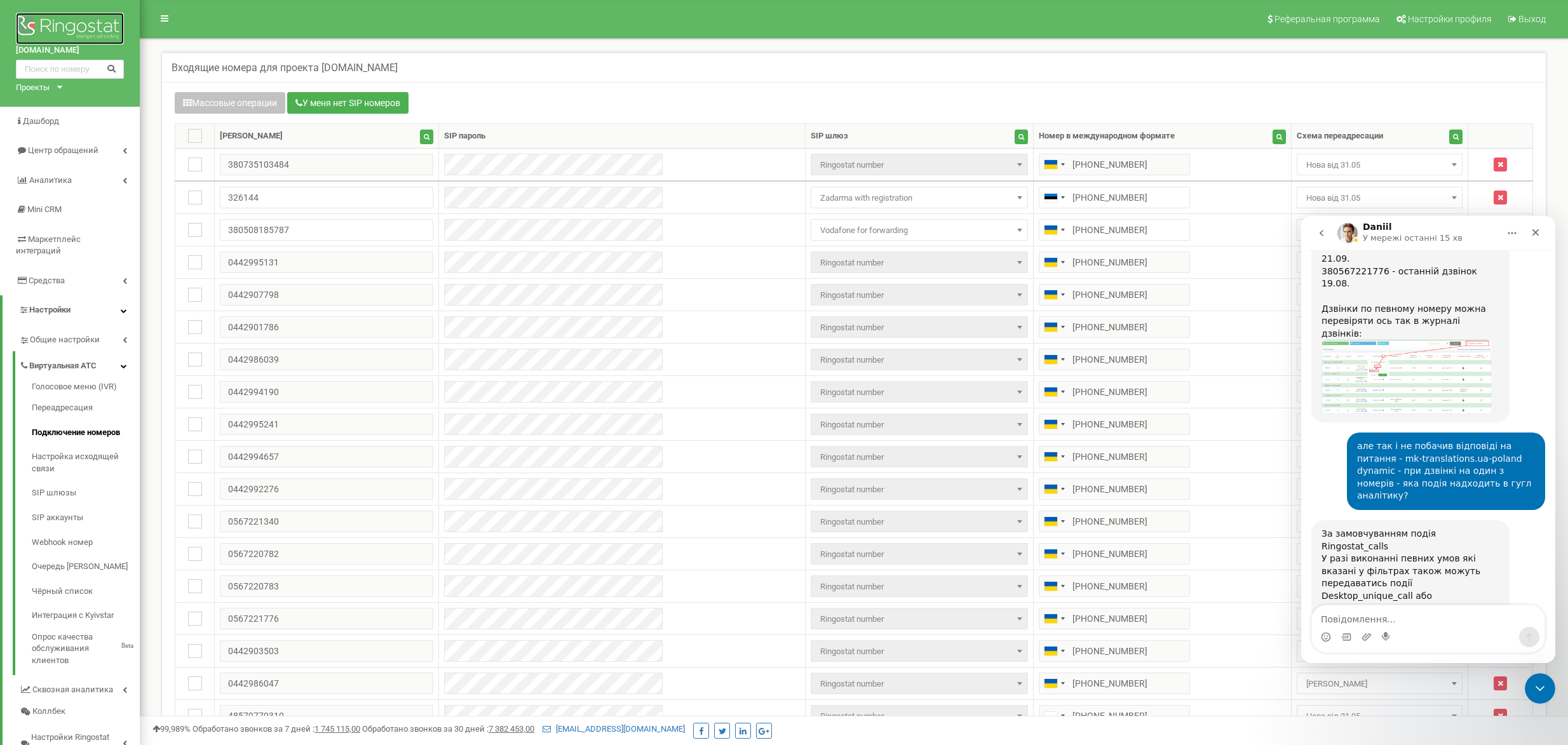
click at [64, 29] on img at bounding box center [70, 28] width 108 height 32
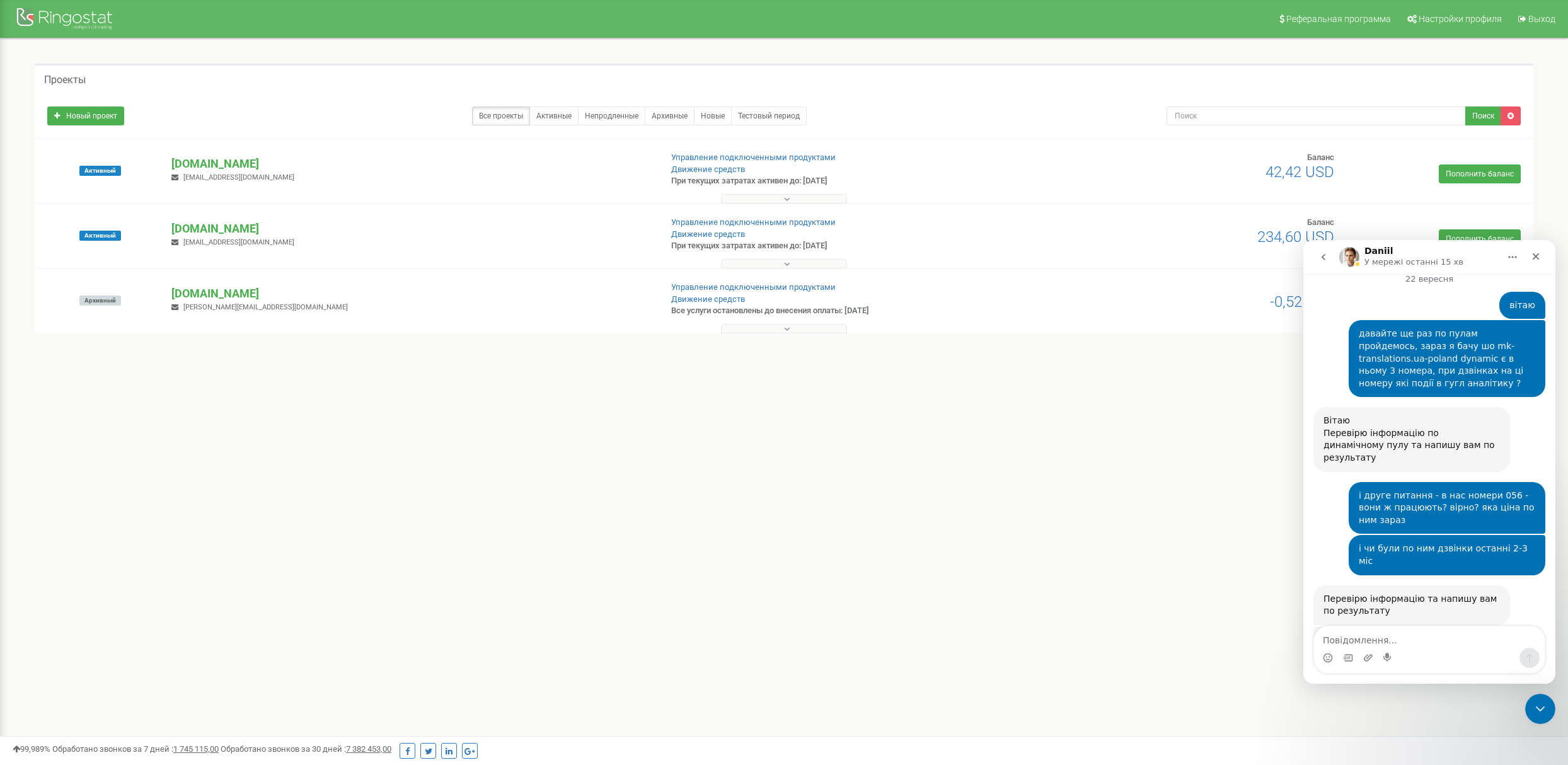
click at [759, 262] on button at bounding box center [784, 263] width 126 height 9
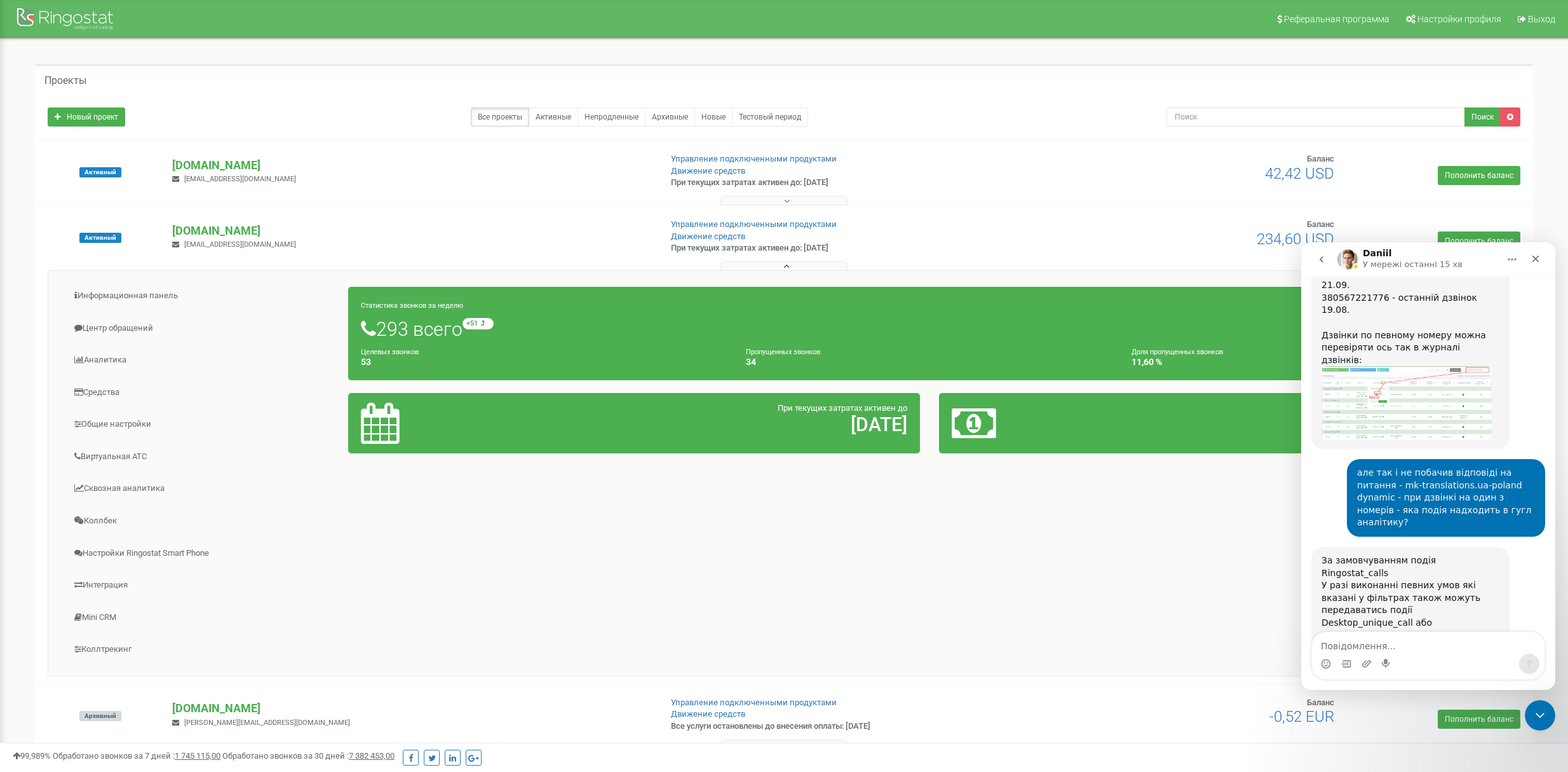
scroll to position [53, 0]
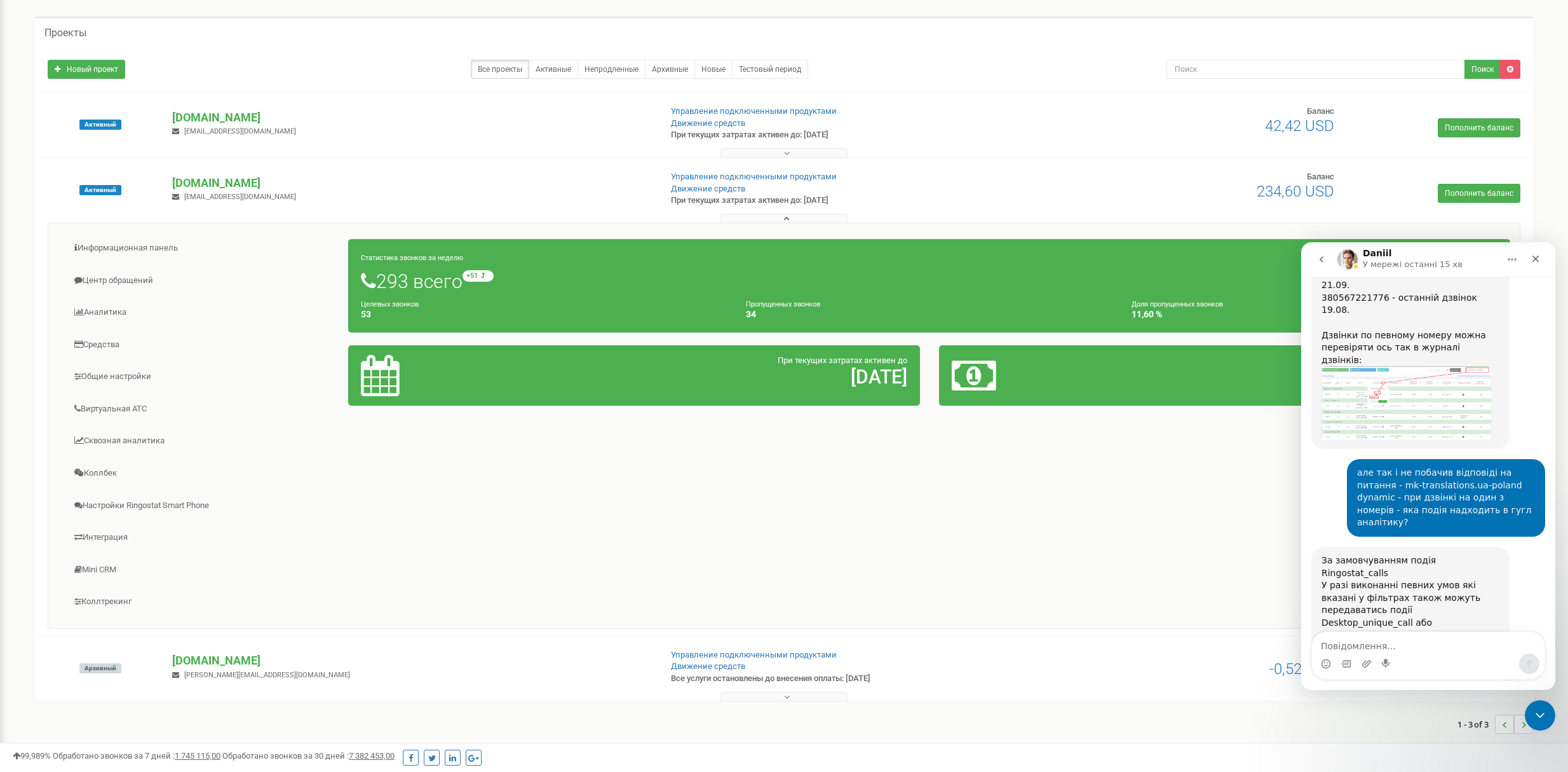
click at [1319, 183] on span "234,60 USD" at bounding box center [1295, 190] width 77 height 17
click at [128, 339] on link "Средства" at bounding box center [203, 345] width 291 height 31
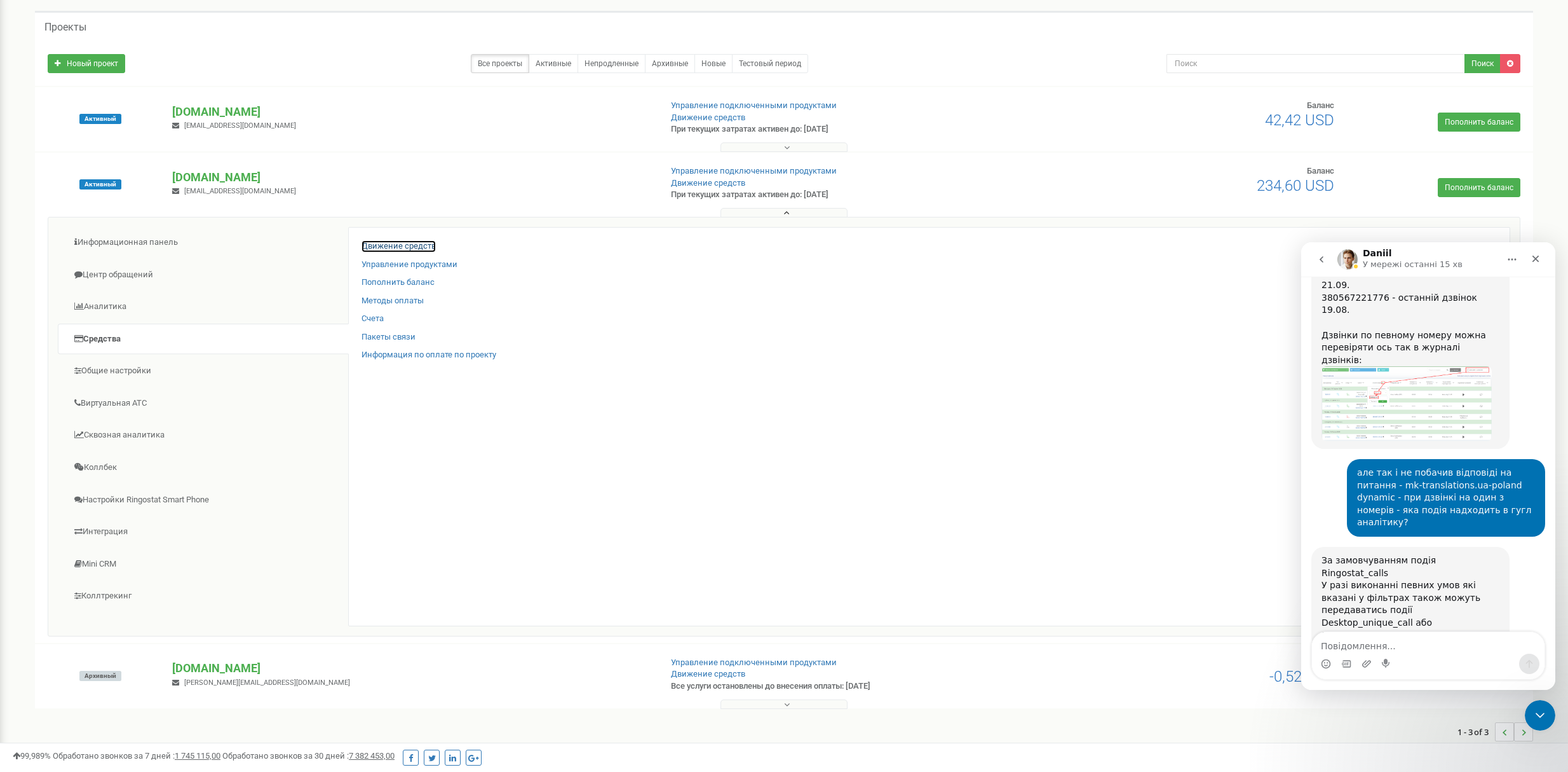
click at [392, 250] on link "Движение средств" at bounding box center [399, 245] width 74 height 12
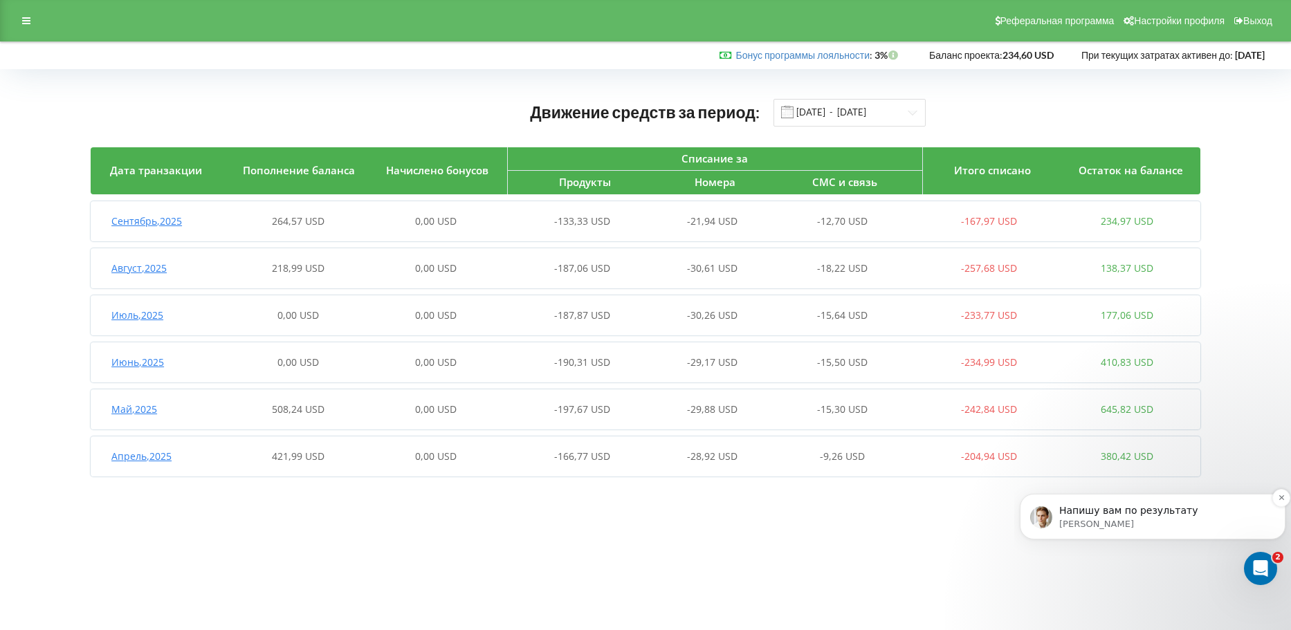
click at [1138, 505] on p "Напишу вам по результату" at bounding box center [1163, 511] width 209 height 14
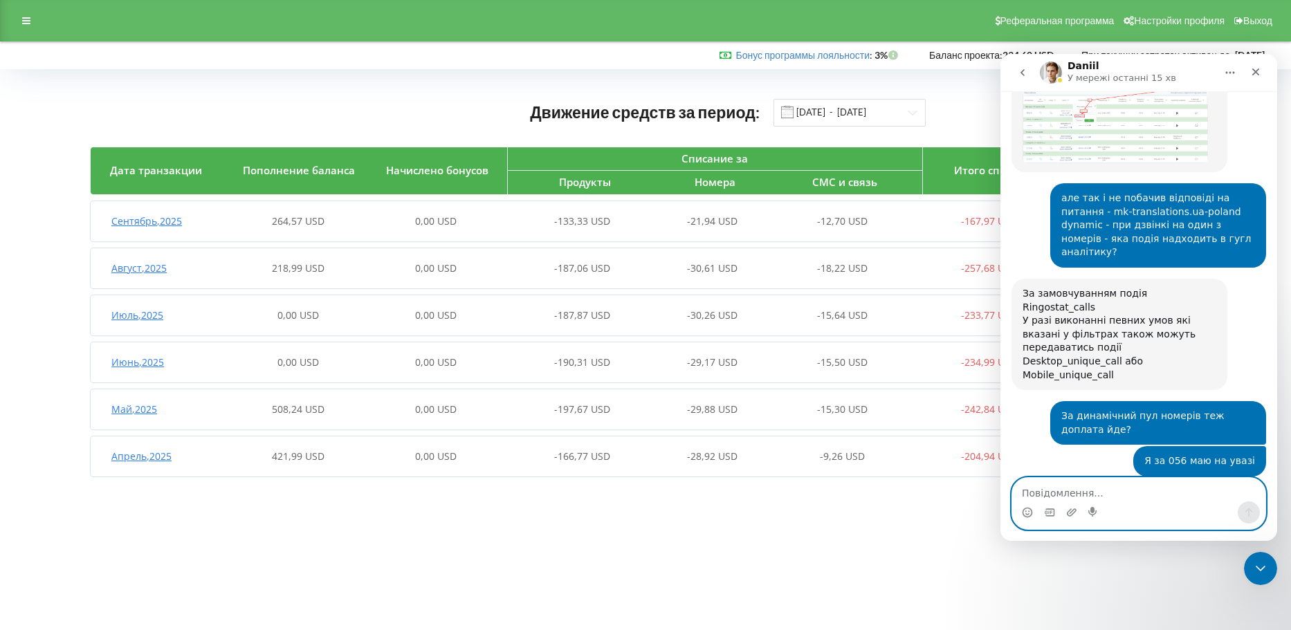
scroll to position [7219, 0]
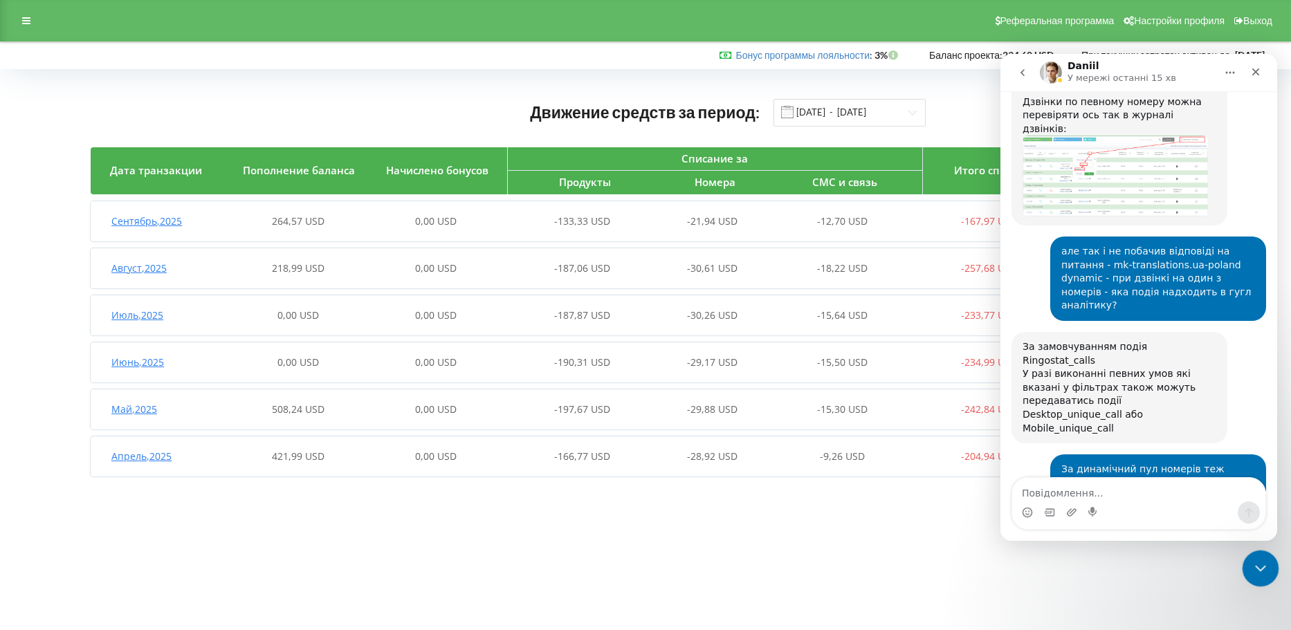
click at [1258, 560] on icon "Закрити програму для спілкування Intercom" at bounding box center [1258, 566] width 17 height 17
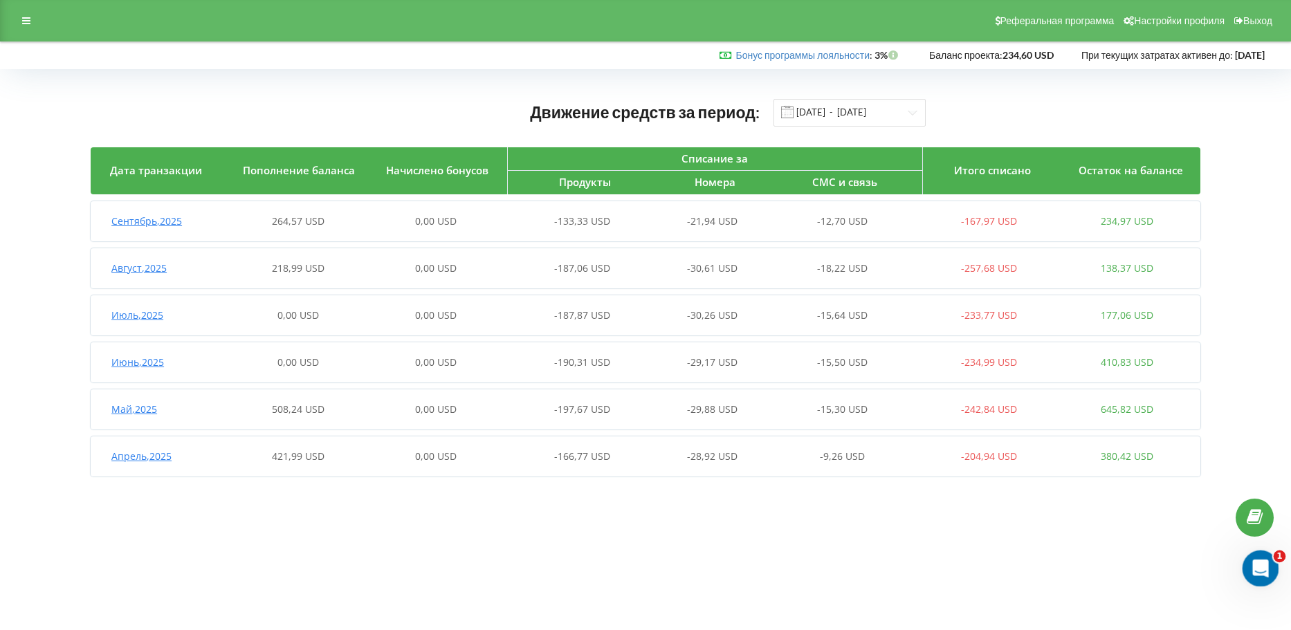
scroll to position [7196, 0]
click at [1254, 562] on icon "Відкрити програму для спілкування Intercom" at bounding box center [1258, 566] width 23 height 23
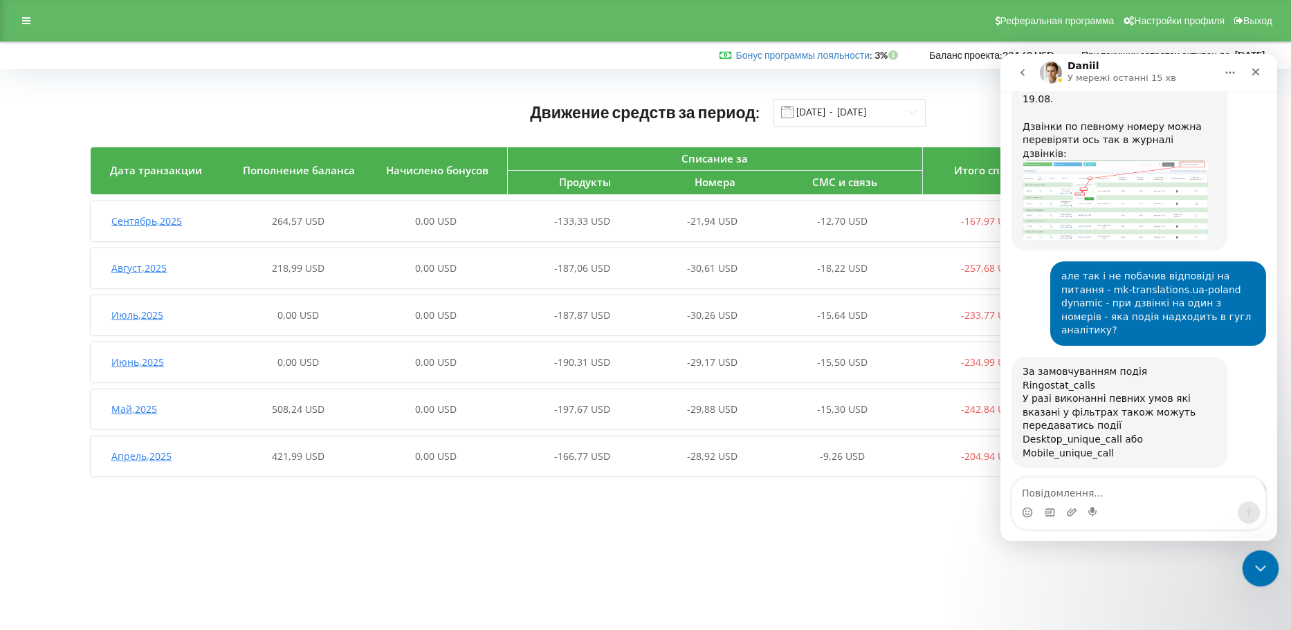
click at [1260, 568] on icon "Закрити програму для спілкування Intercom" at bounding box center [1258, 566] width 17 height 17
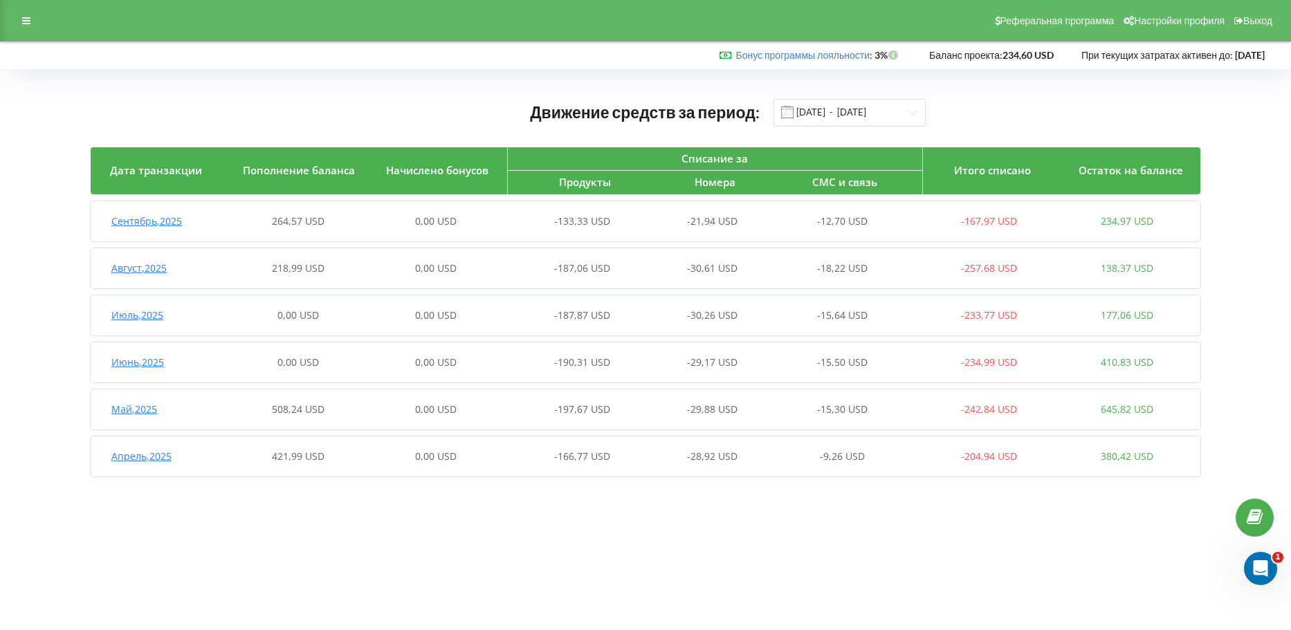
scroll to position [7250, 0]
click at [41, 17] on div "Реферальная программа Настройки профиля Выход" at bounding box center [645, 20] width 1291 height 41
click at [24, 26] on div at bounding box center [26, 20] width 25 height 19
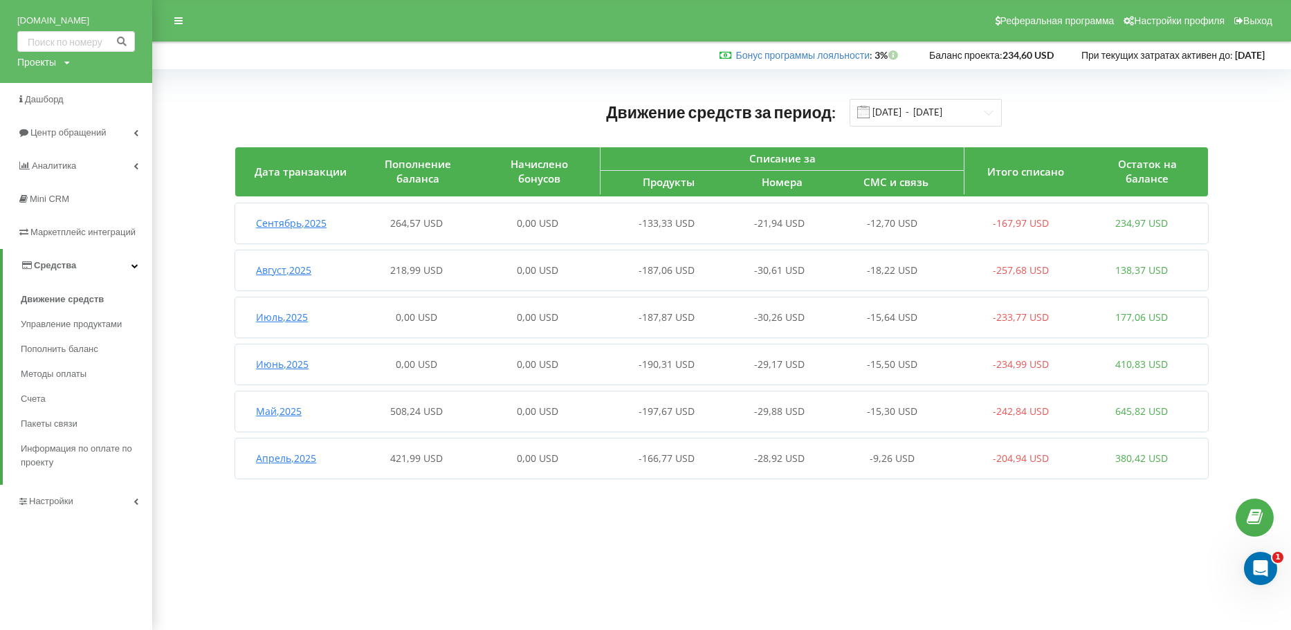
click at [57, 26] on link "[DOMAIN_NAME]" at bounding box center [76, 21] width 118 height 14
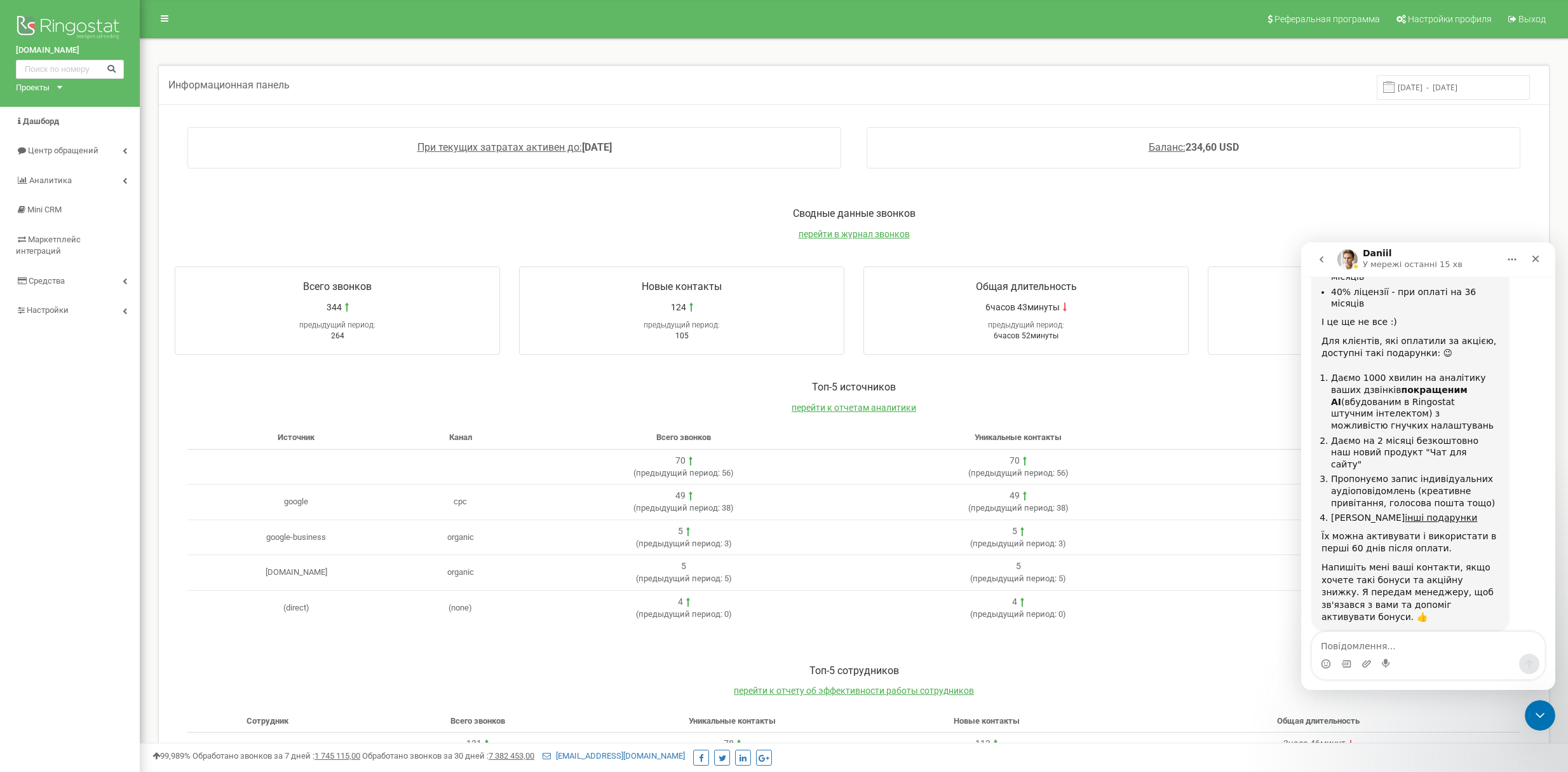
scroll to position [6625, 0]
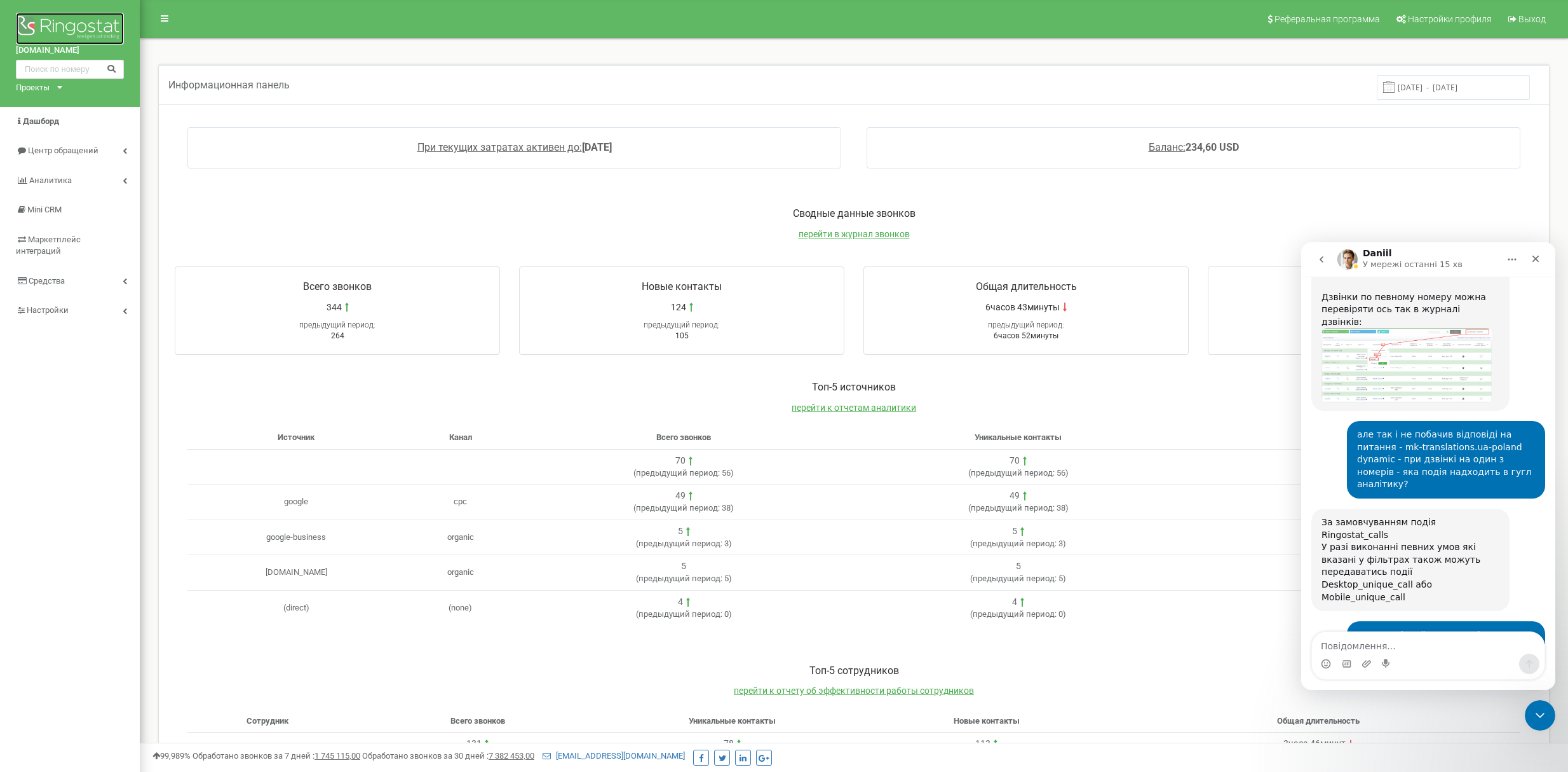
click at [93, 26] on img at bounding box center [70, 28] width 108 height 32
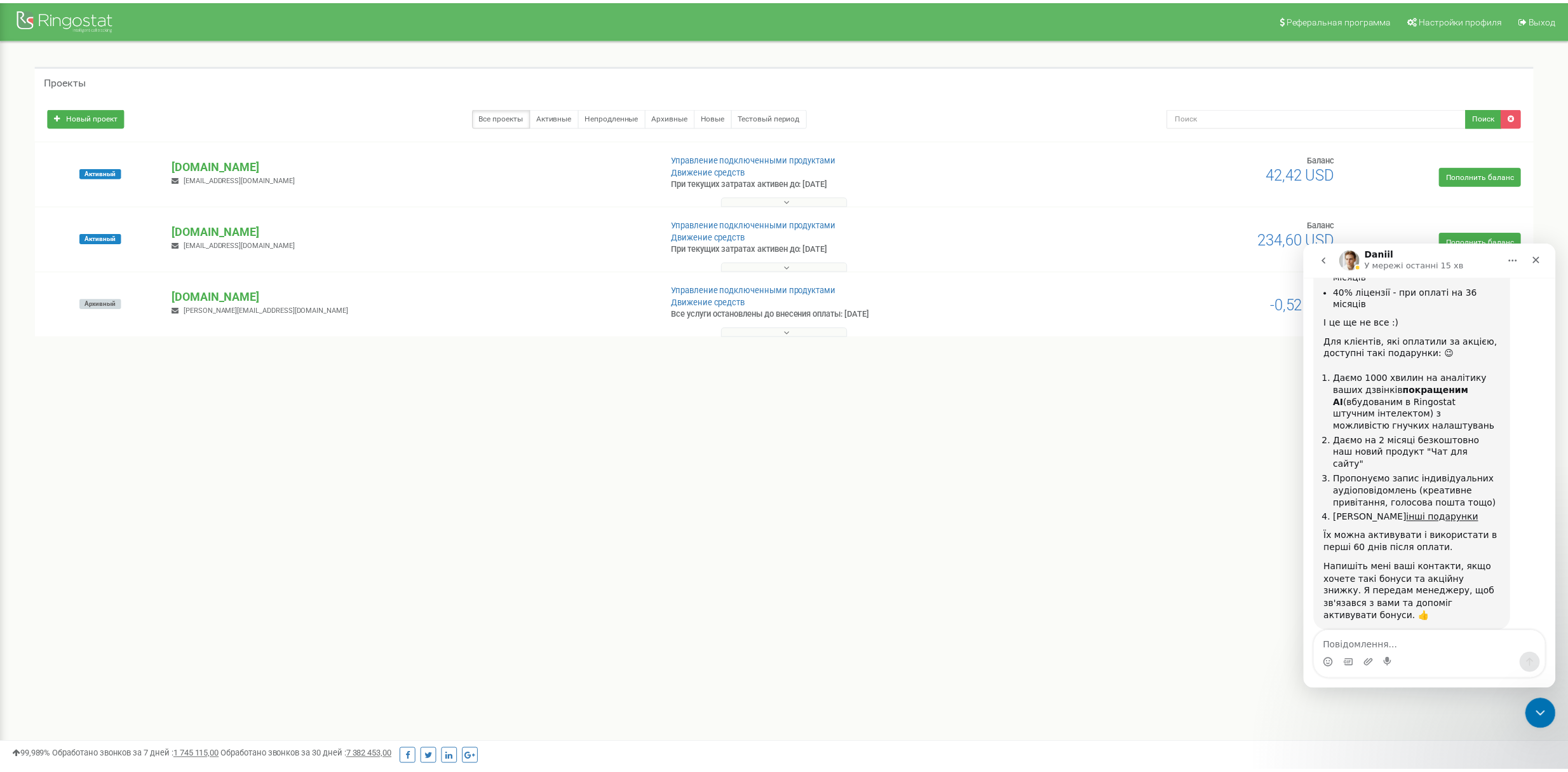
scroll to position [6625, 0]
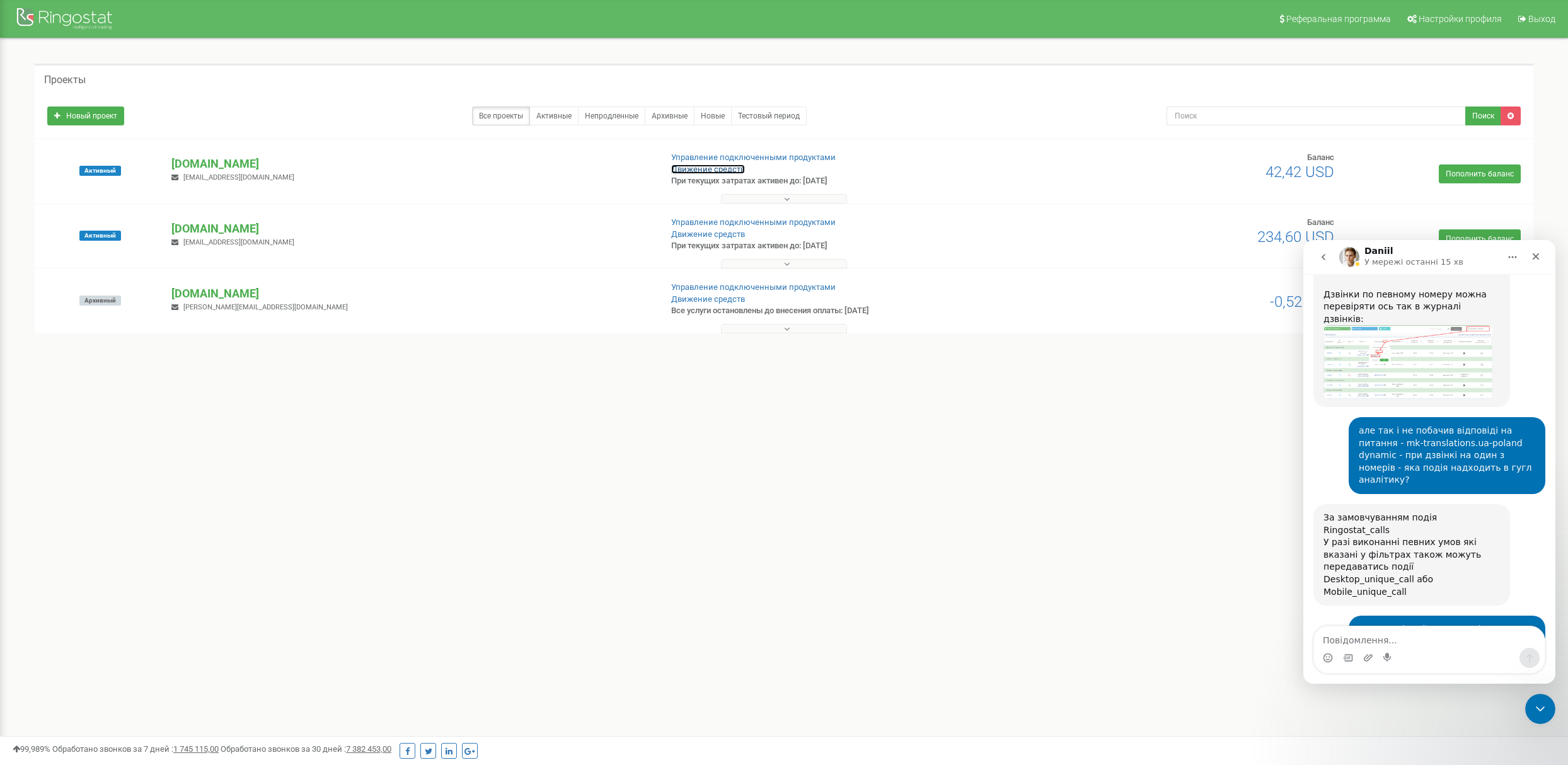
click at [734, 168] on link "Движение средств" at bounding box center [708, 169] width 74 height 9
click at [250, 232] on p "[DOMAIN_NAME]" at bounding box center [410, 229] width 478 height 16
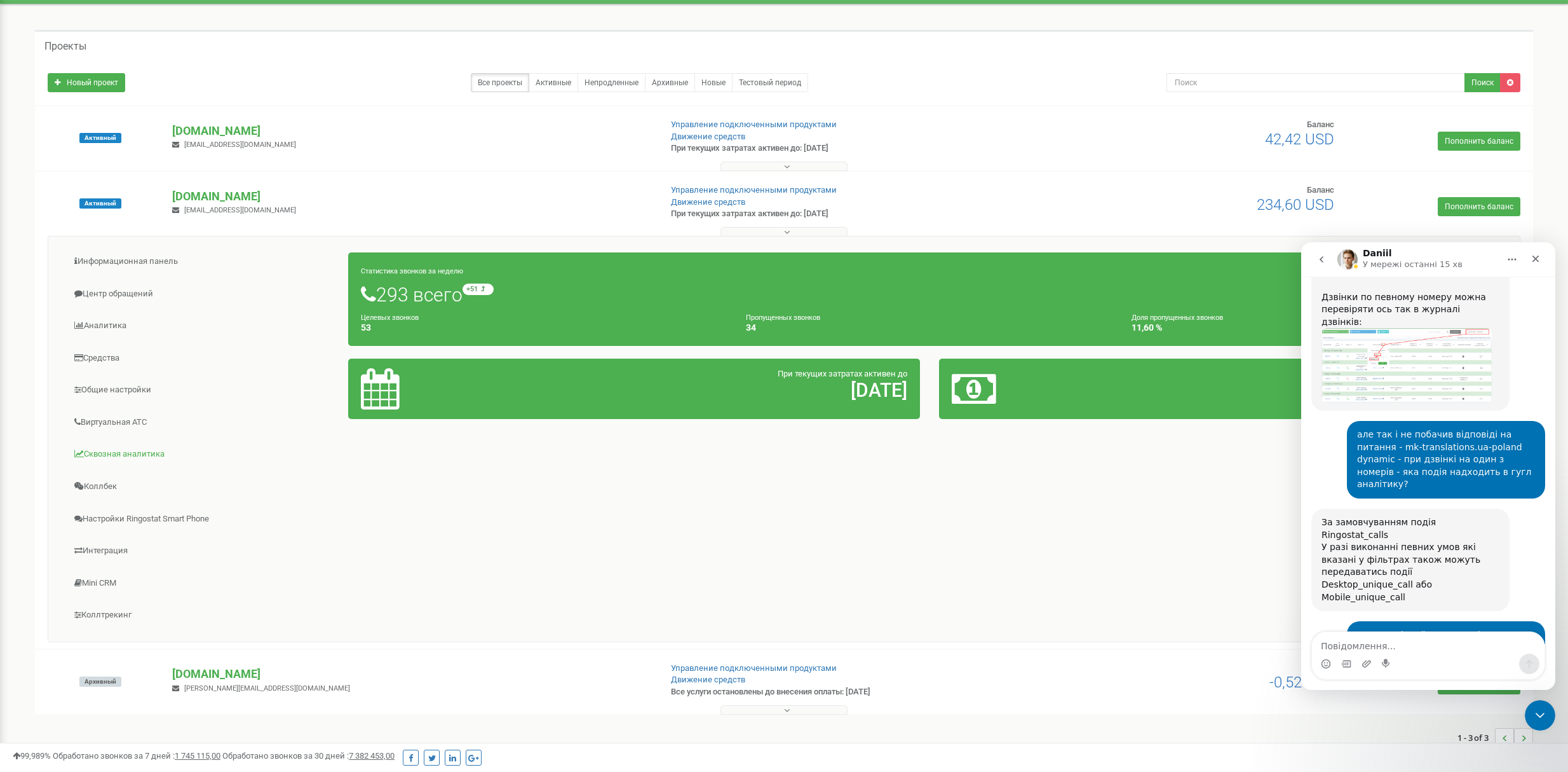
scroll to position [53, 0]
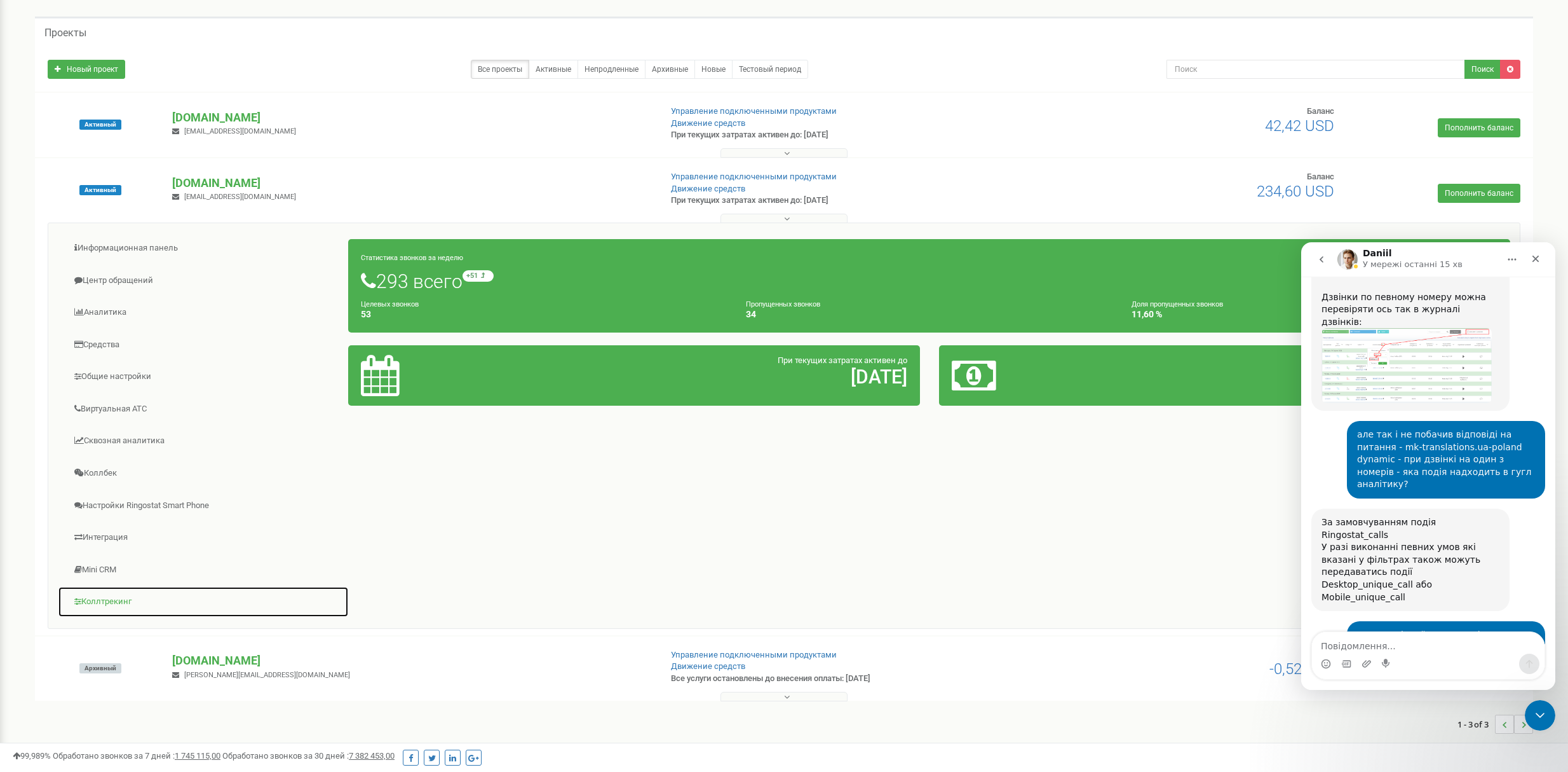
click at [96, 593] on link "Коллтрекинг" at bounding box center [203, 602] width 291 height 31
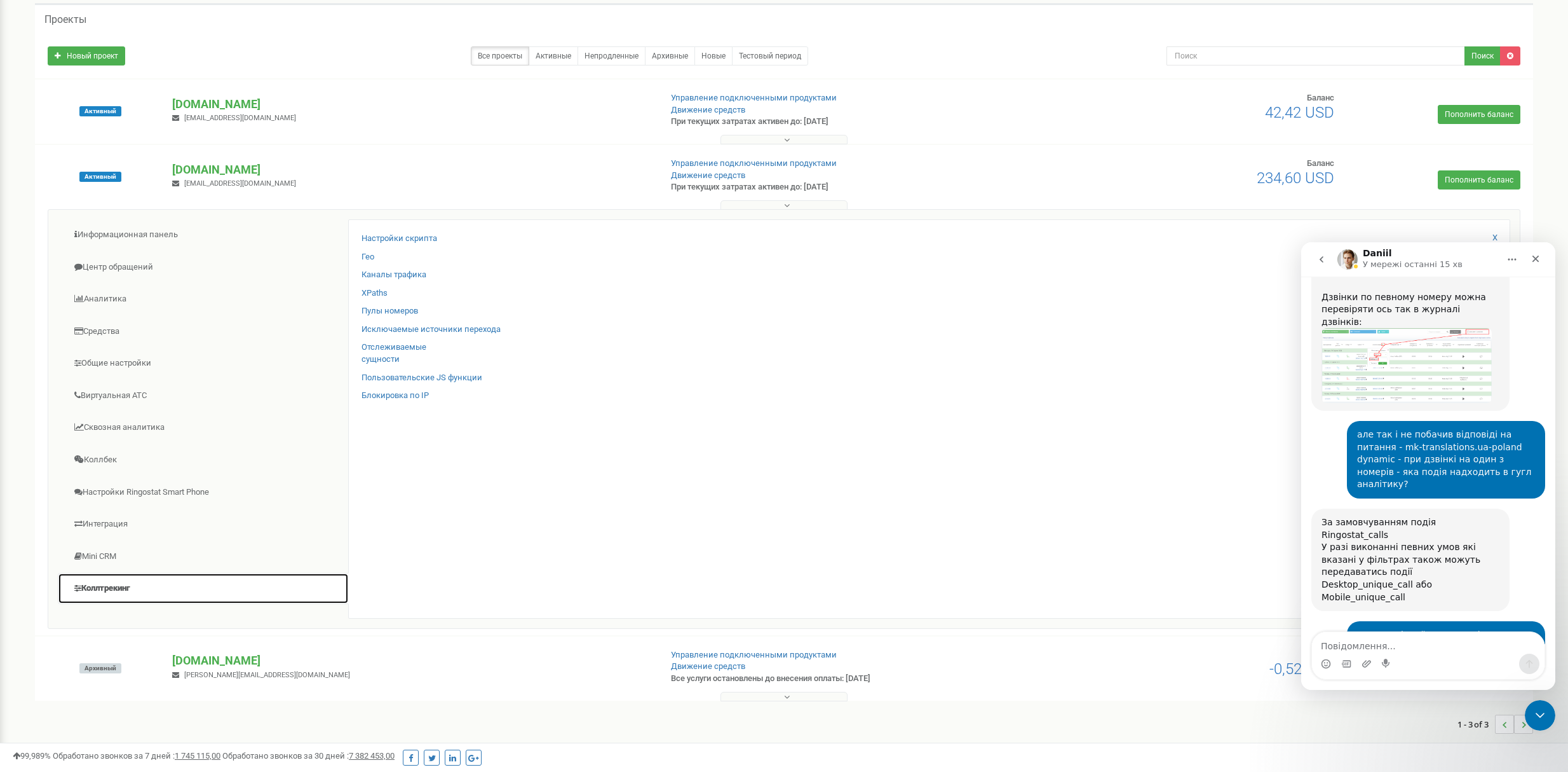
scroll to position [67, 0]
click at [387, 306] on link "Пулы номеров" at bounding box center [390, 311] width 57 height 12
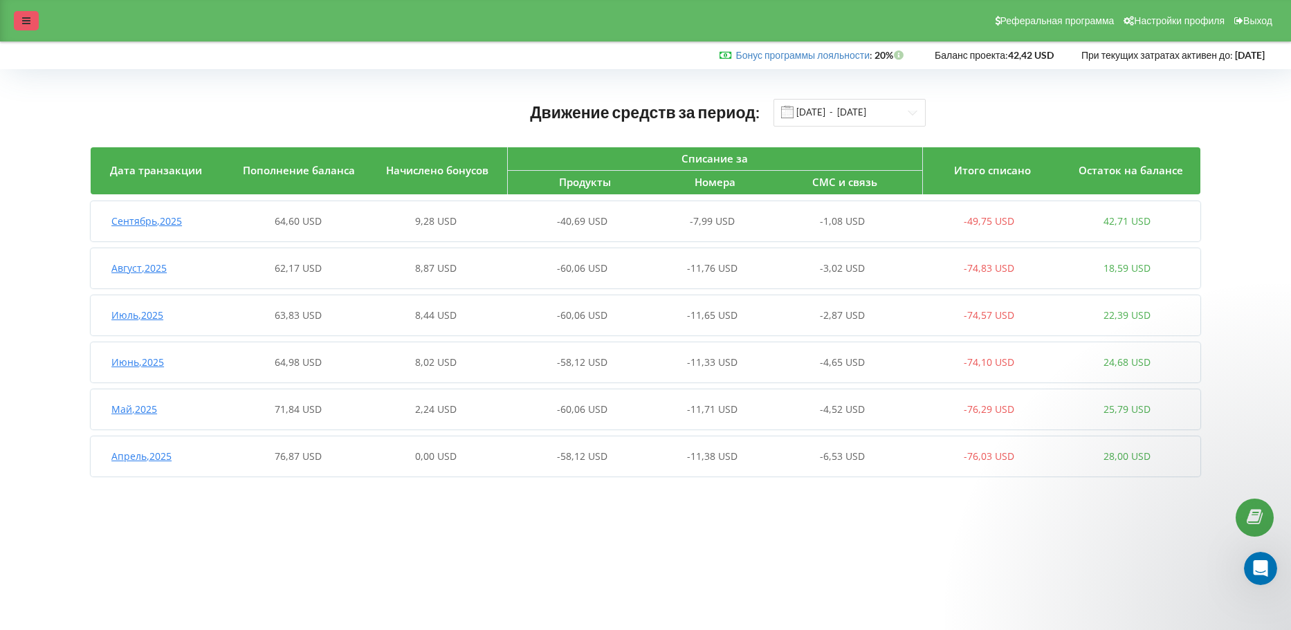
click at [33, 17] on div at bounding box center [26, 20] width 25 height 19
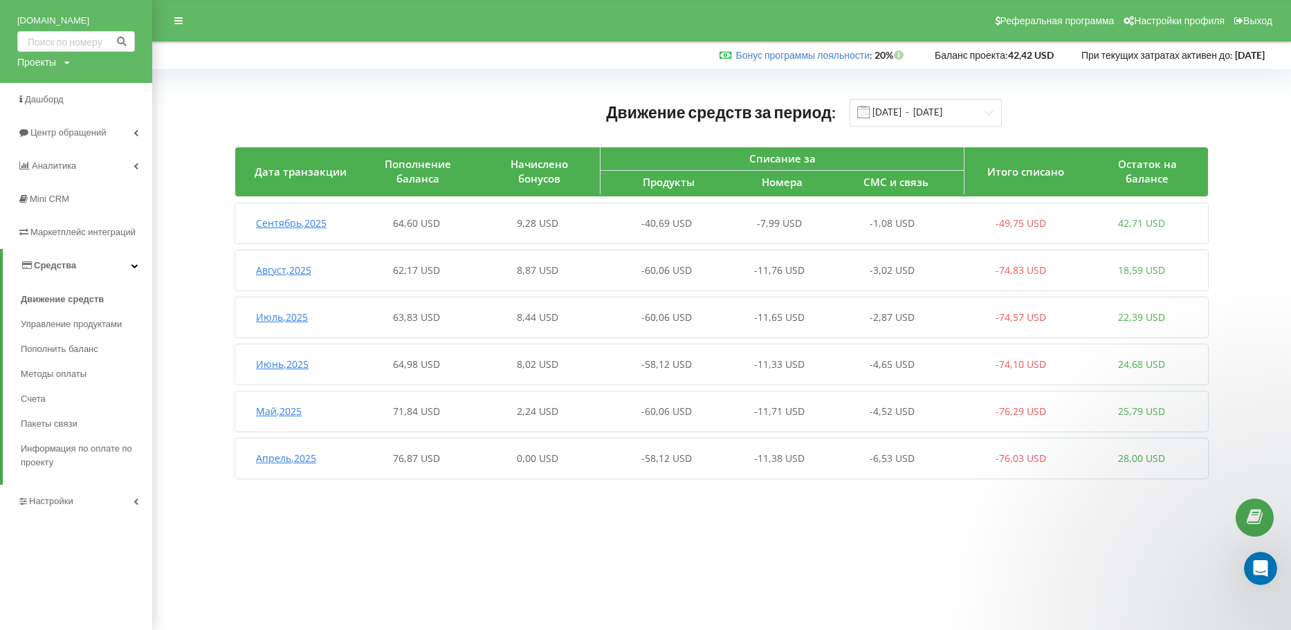
click at [55, 58] on div "Проекты" at bounding box center [36, 62] width 39 height 14
click at [57, 25] on link "[DOMAIN_NAME]" at bounding box center [76, 21] width 118 height 14
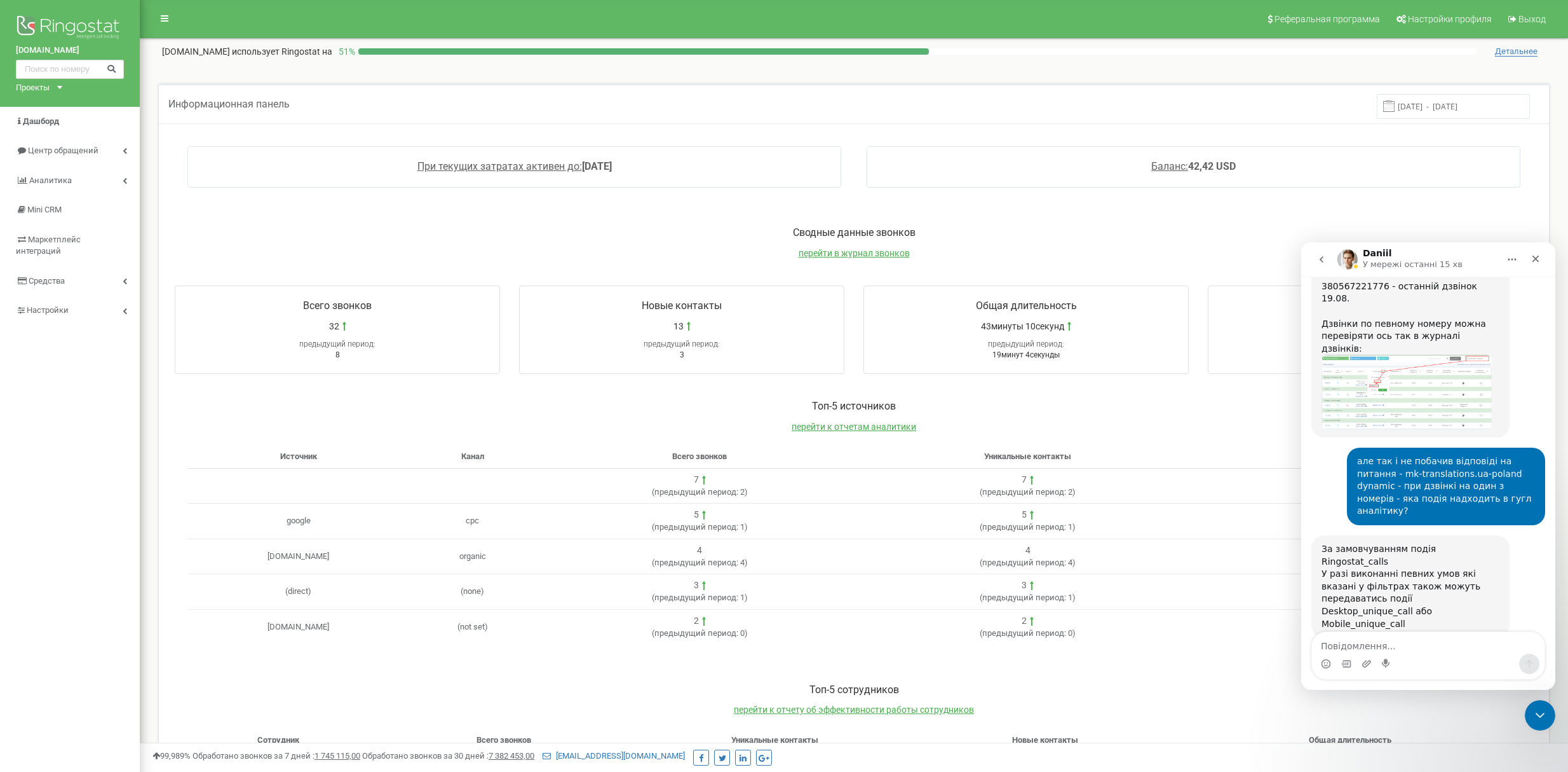
scroll to position [6625, 0]
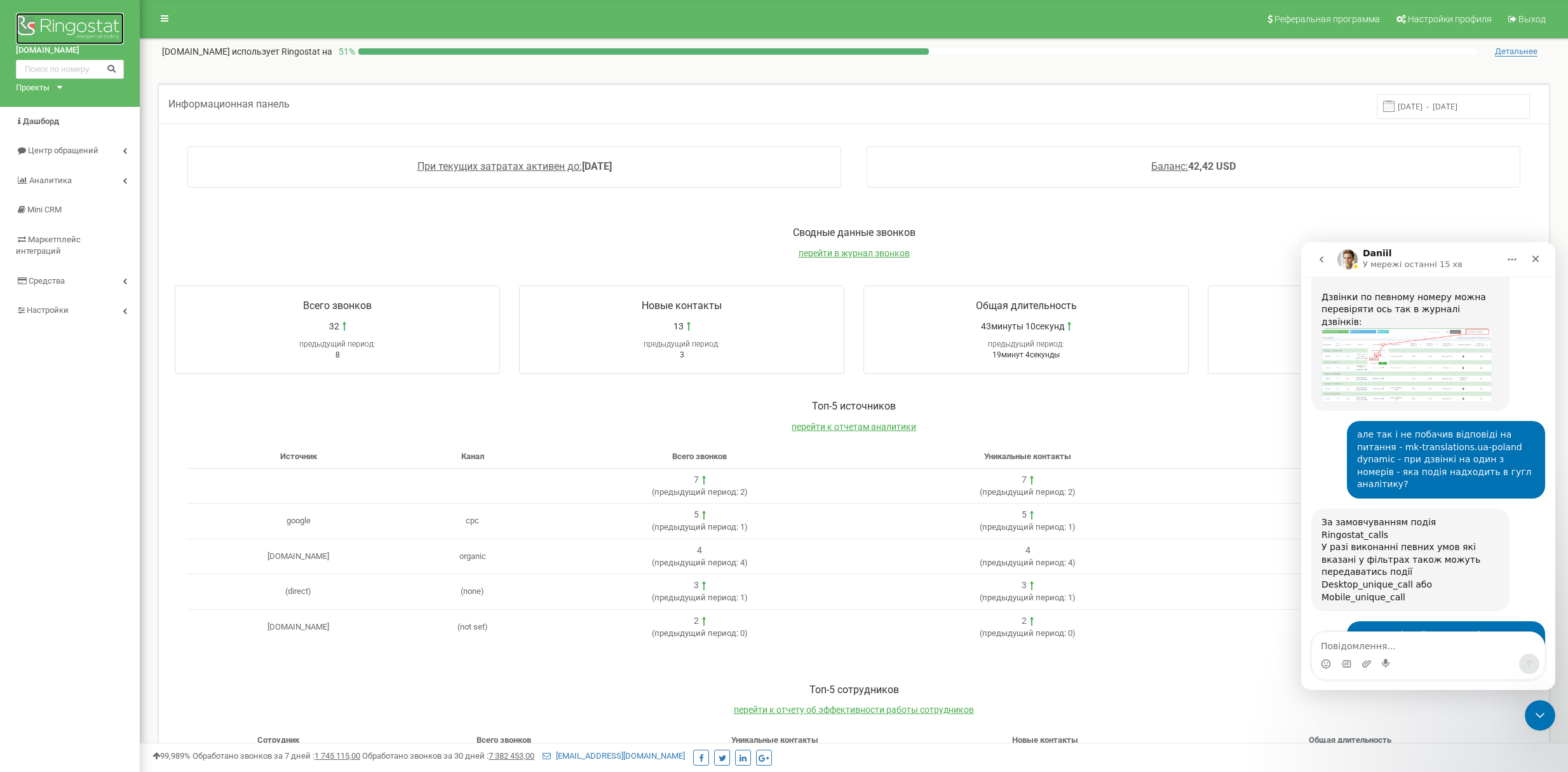
click at [41, 24] on img at bounding box center [70, 28] width 108 height 32
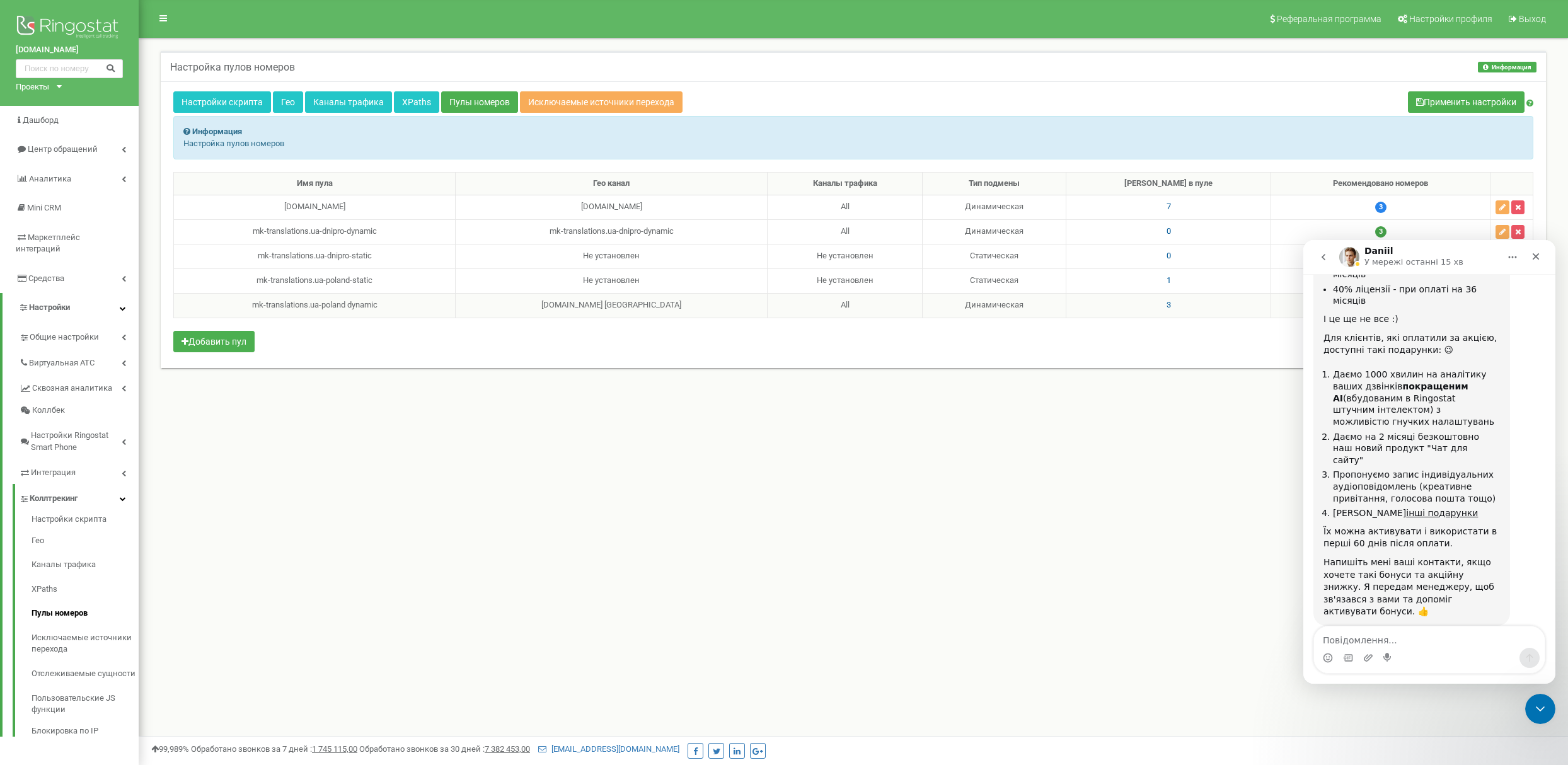
scroll to position [6565, 0]
